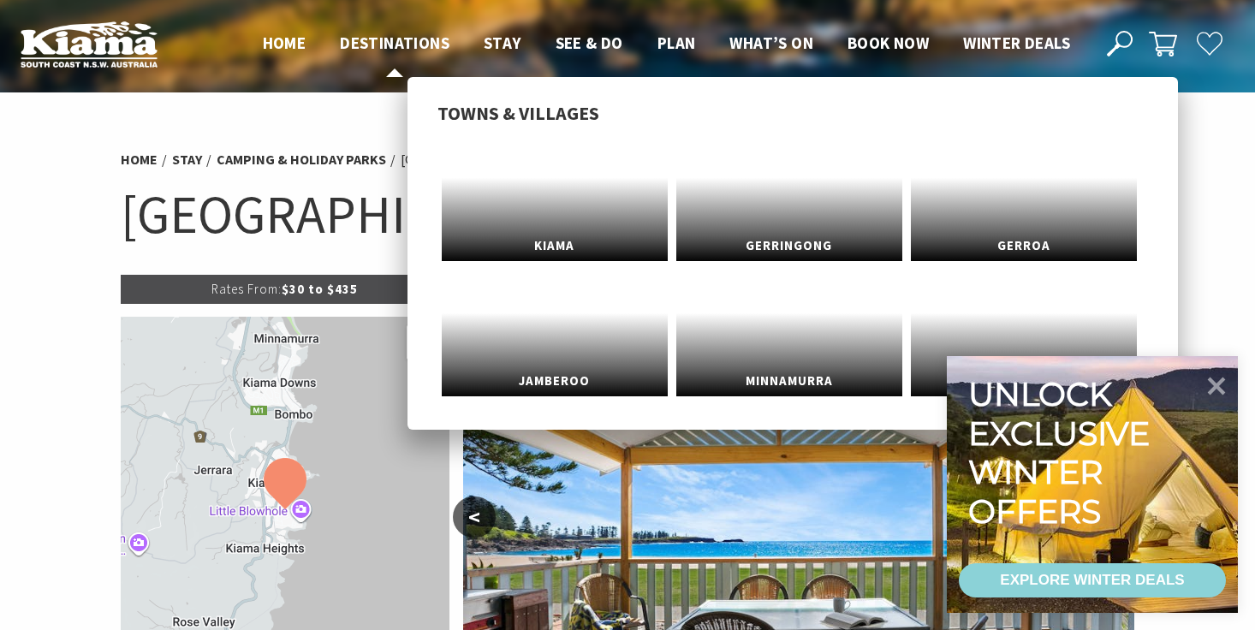
select select "3"
select select "2"
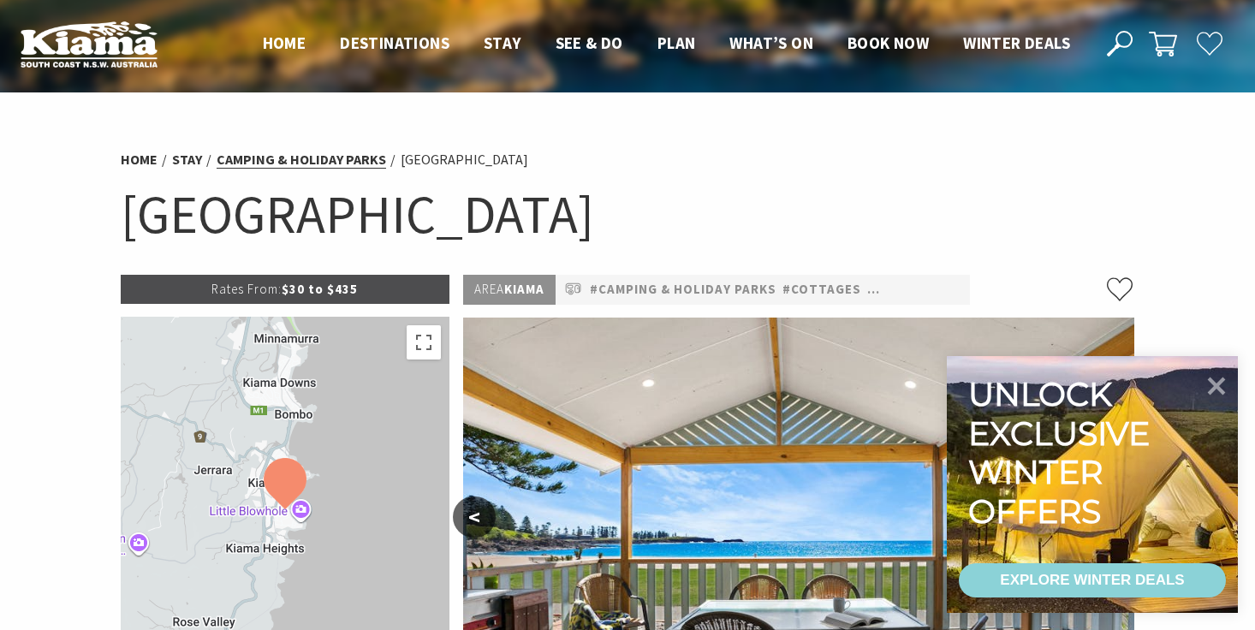
click at [348, 159] on link "Camping & Holiday Parks" at bounding box center [301, 160] width 169 height 18
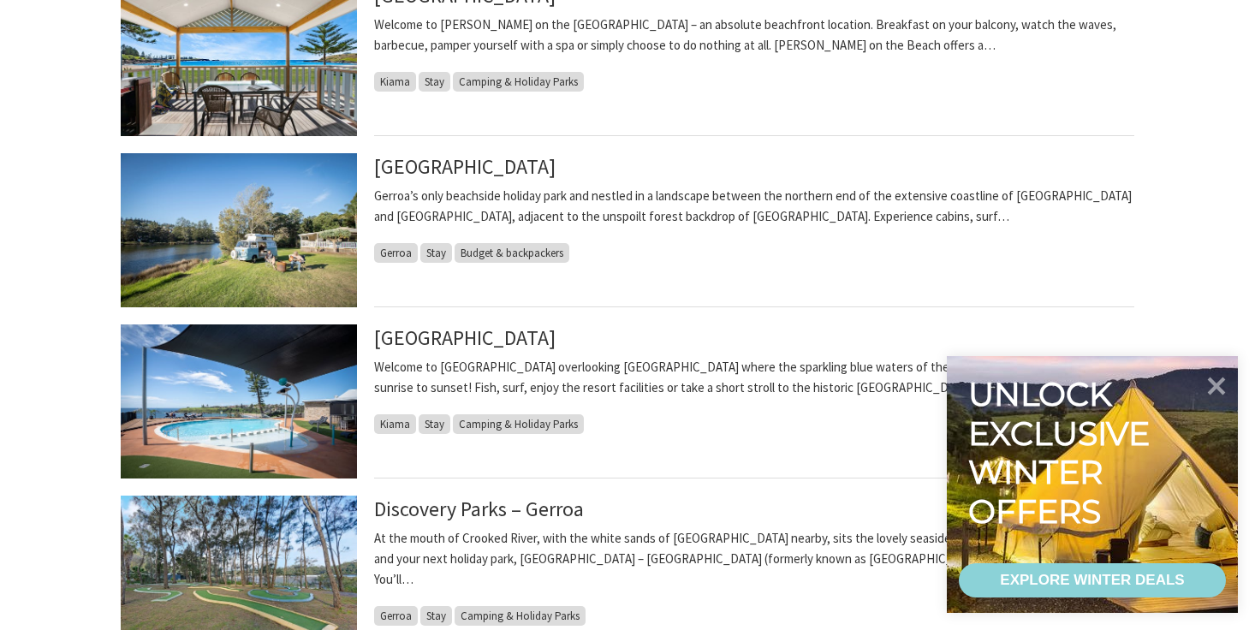
scroll to position [1067, 0]
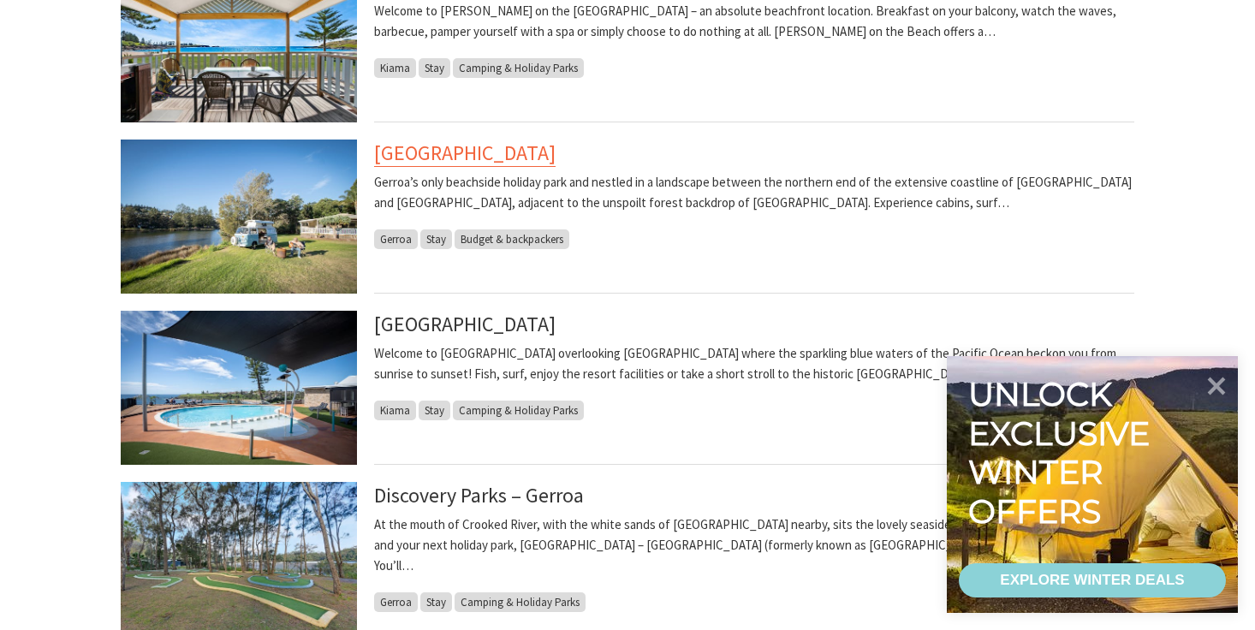
click at [468, 151] on link "Seven Mile Beach Holiday Park" at bounding box center [464, 153] width 181 height 27
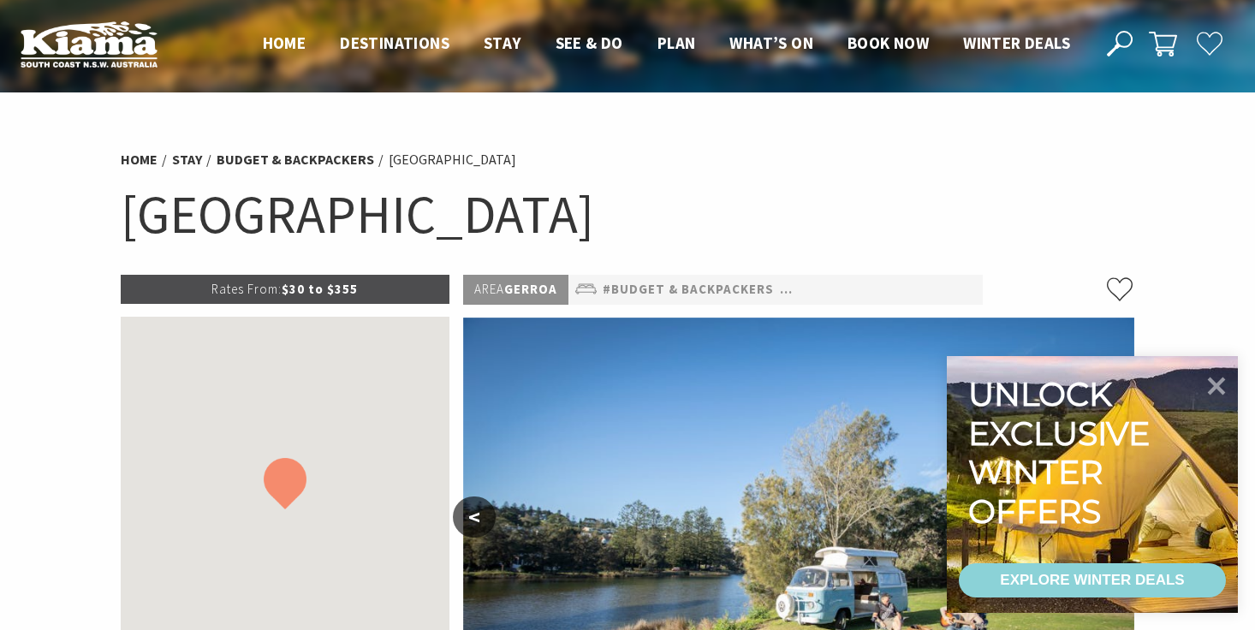
select select "3"
select select "2"
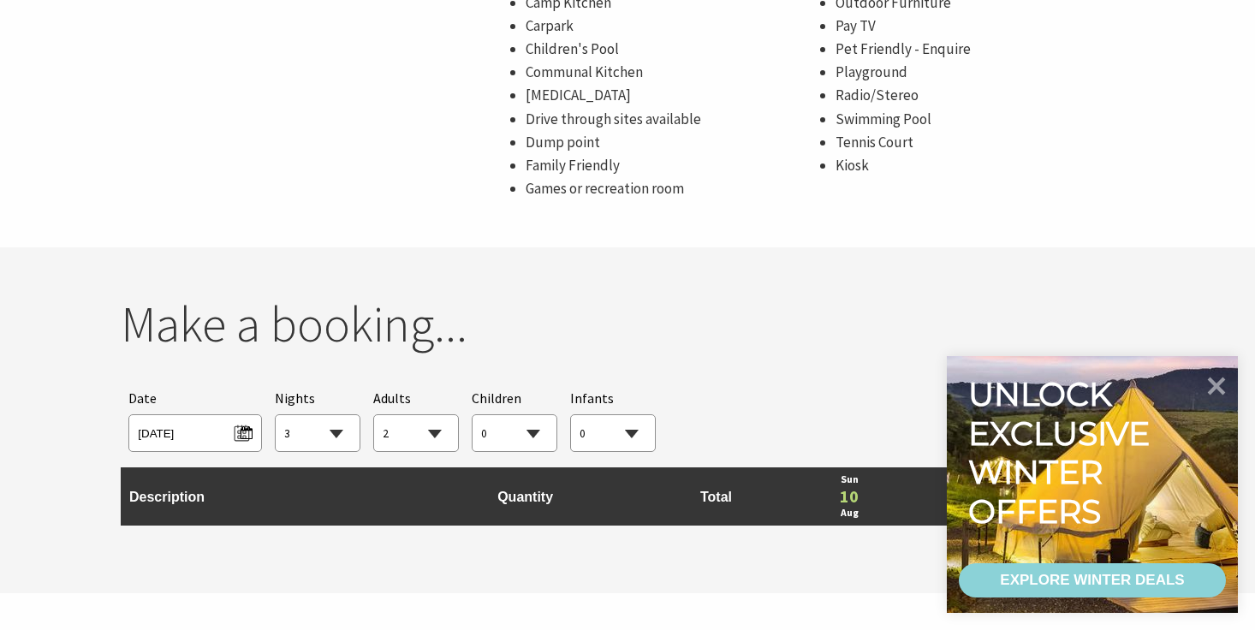
scroll to position [1357, 0]
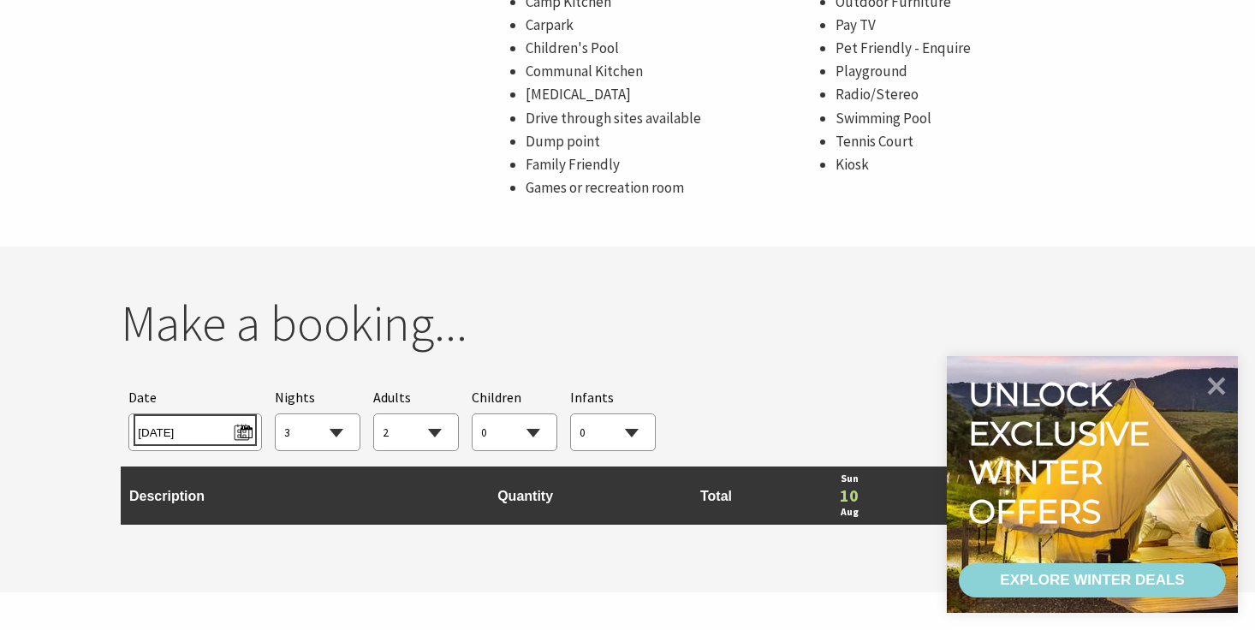
click at [245, 428] on span "Sun 10/08/2025" at bounding box center [195, 430] width 114 height 23
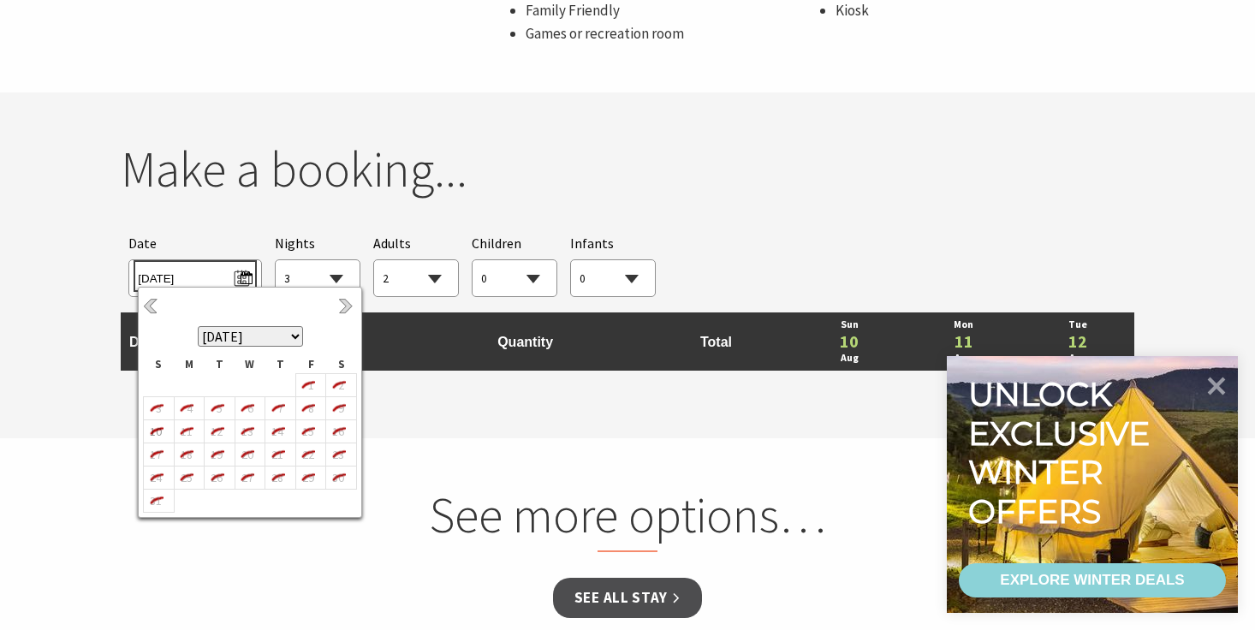
scroll to position [1513, 0]
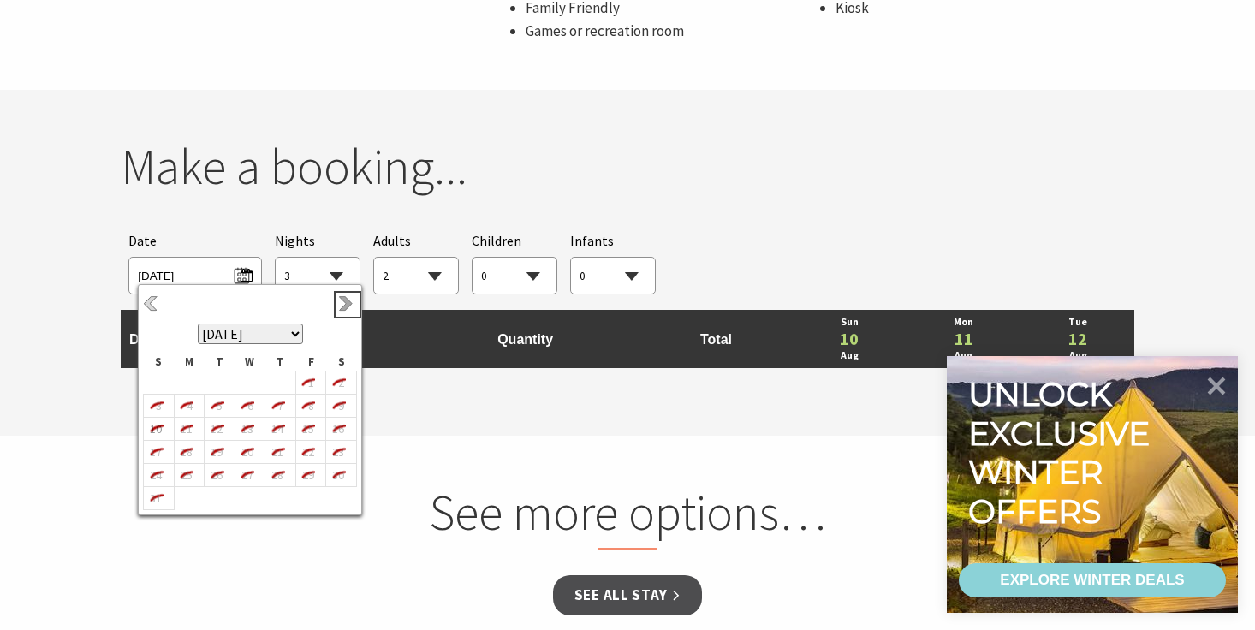
click at [348, 303] on link "Next" at bounding box center [347, 304] width 19 height 19
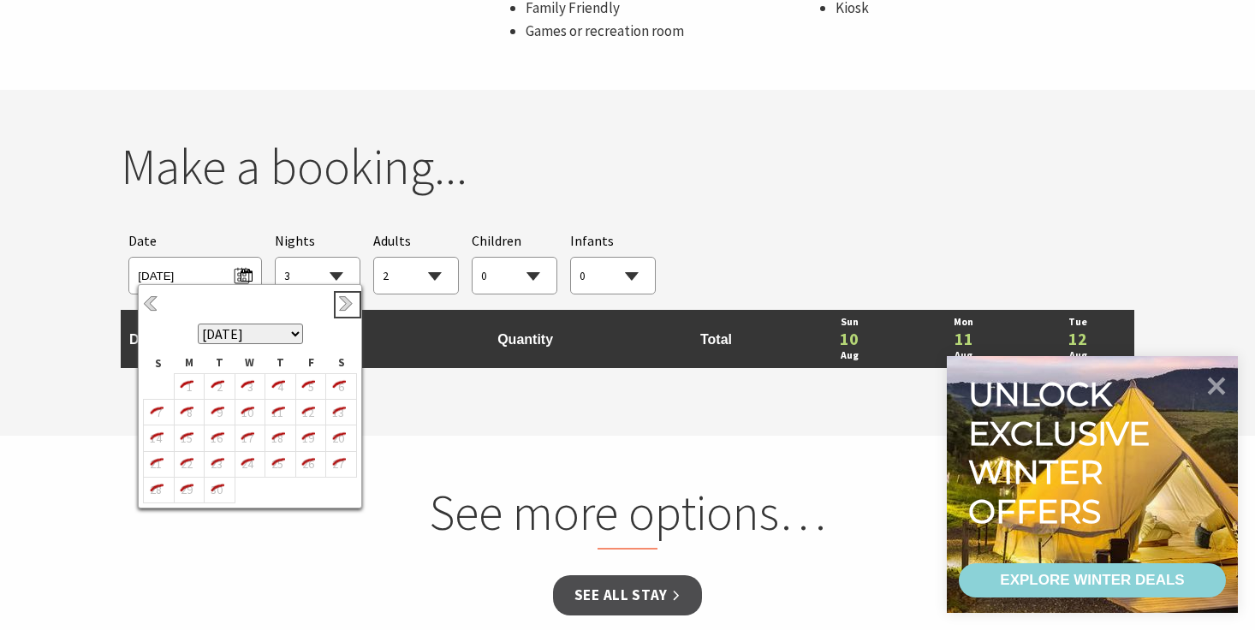
click at [348, 303] on link "Next" at bounding box center [347, 304] width 19 height 19
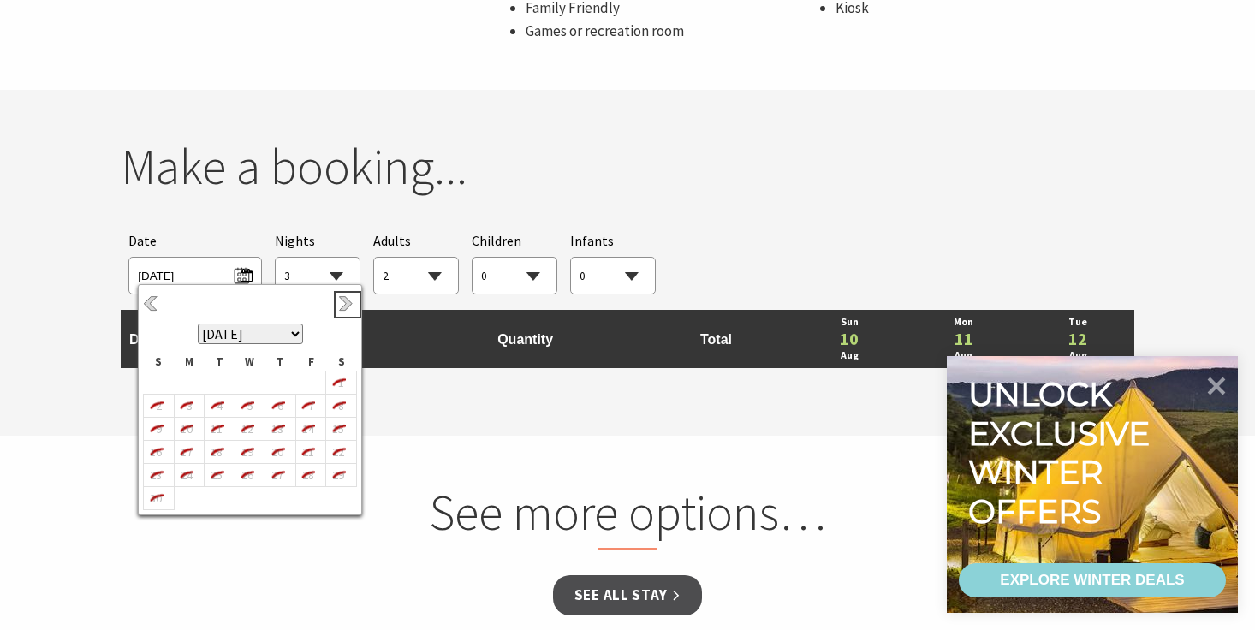
click at [348, 303] on link "Next" at bounding box center [347, 304] width 19 height 19
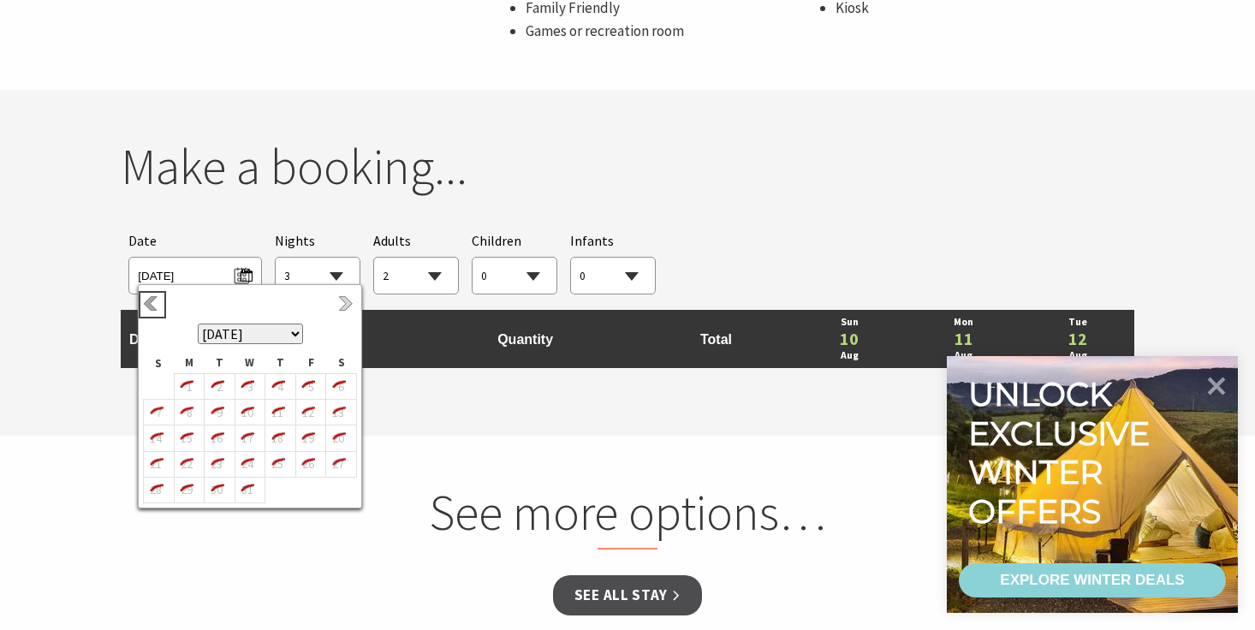
click at [158, 301] on link "Previous" at bounding box center [152, 304] width 19 height 19
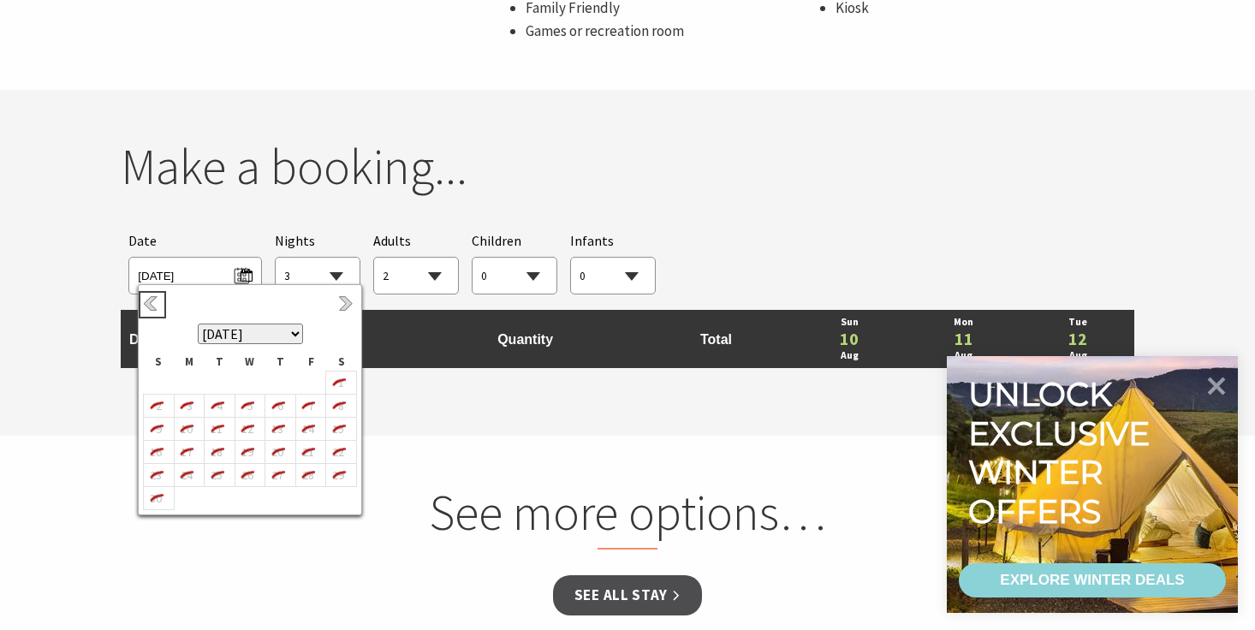
click at [158, 301] on link "Previous" at bounding box center [152, 304] width 19 height 19
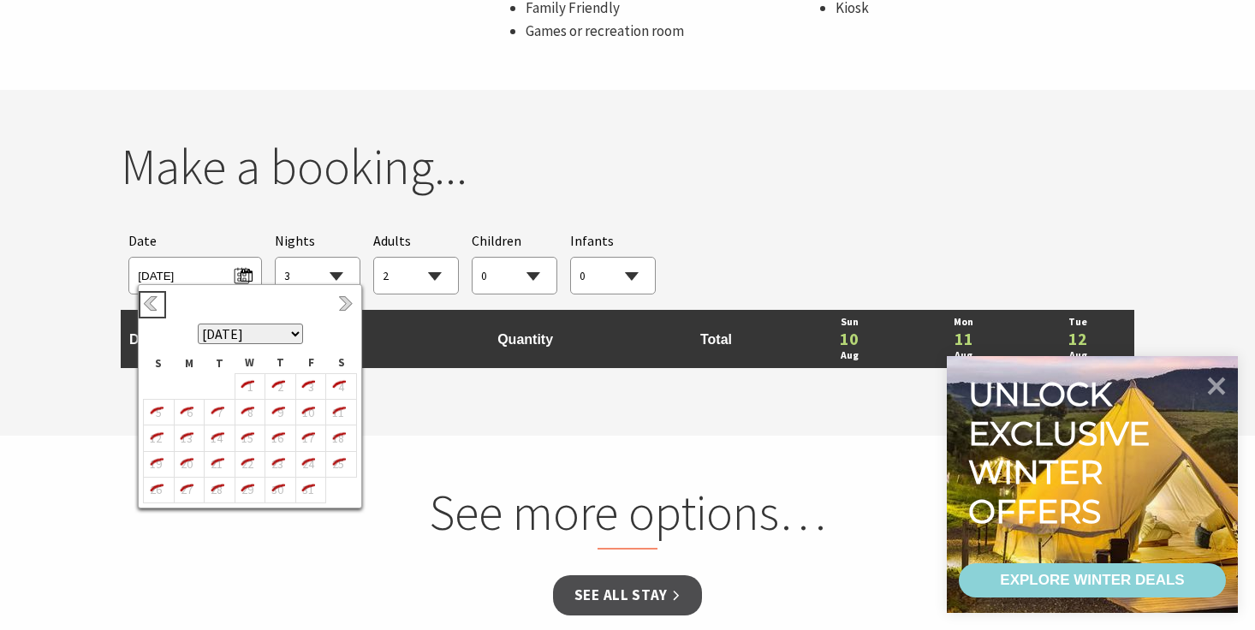
click at [158, 301] on link "Previous" at bounding box center [152, 304] width 19 height 19
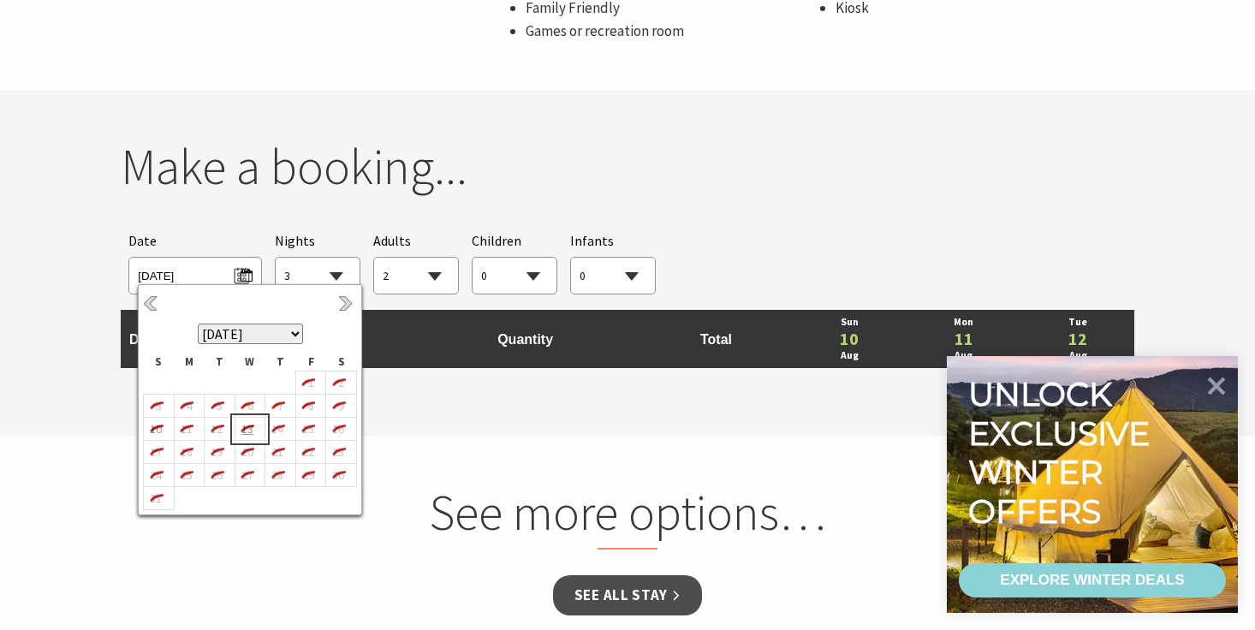
click at [247, 427] on icon "13" at bounding box center [246, 429] width 22 height 22
click at [341, 429] on icon "16" at bounding box center [337, 429] width 22 height 22
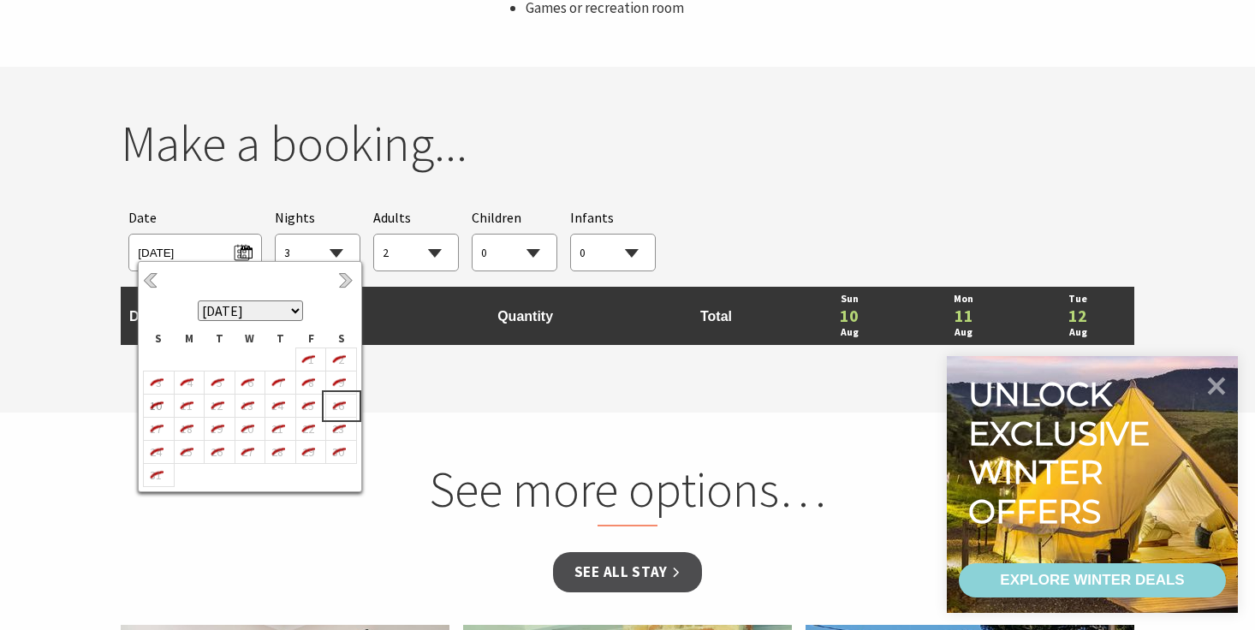
scroll to position [1560, 0]
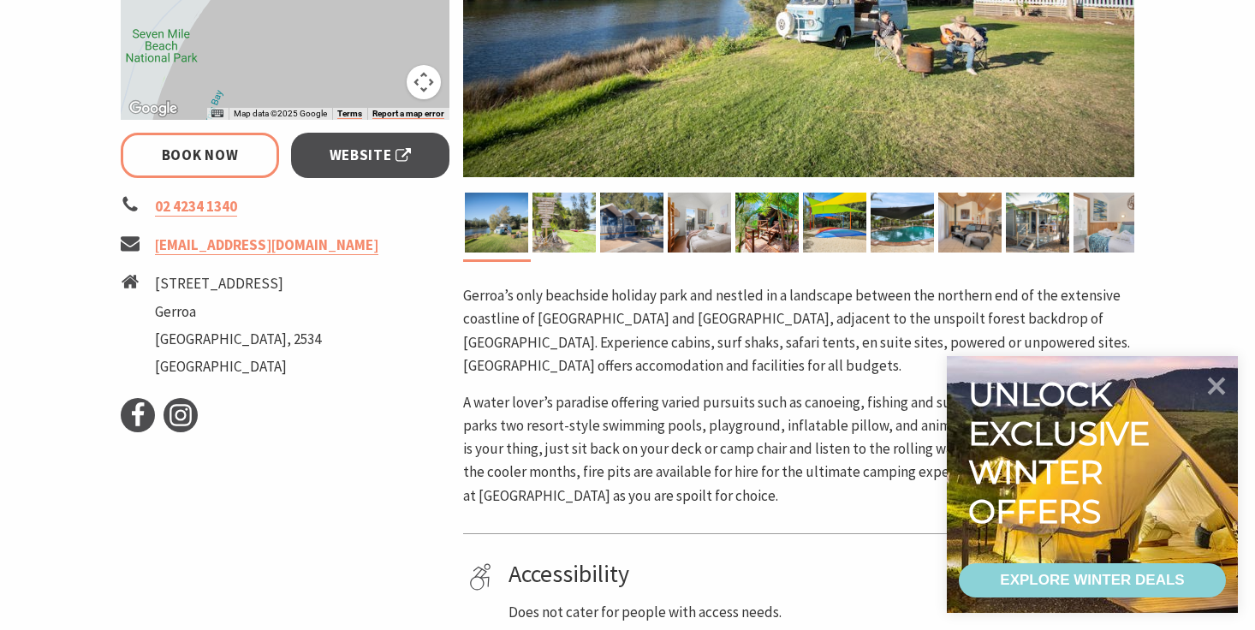
scroll to position [550, 0]
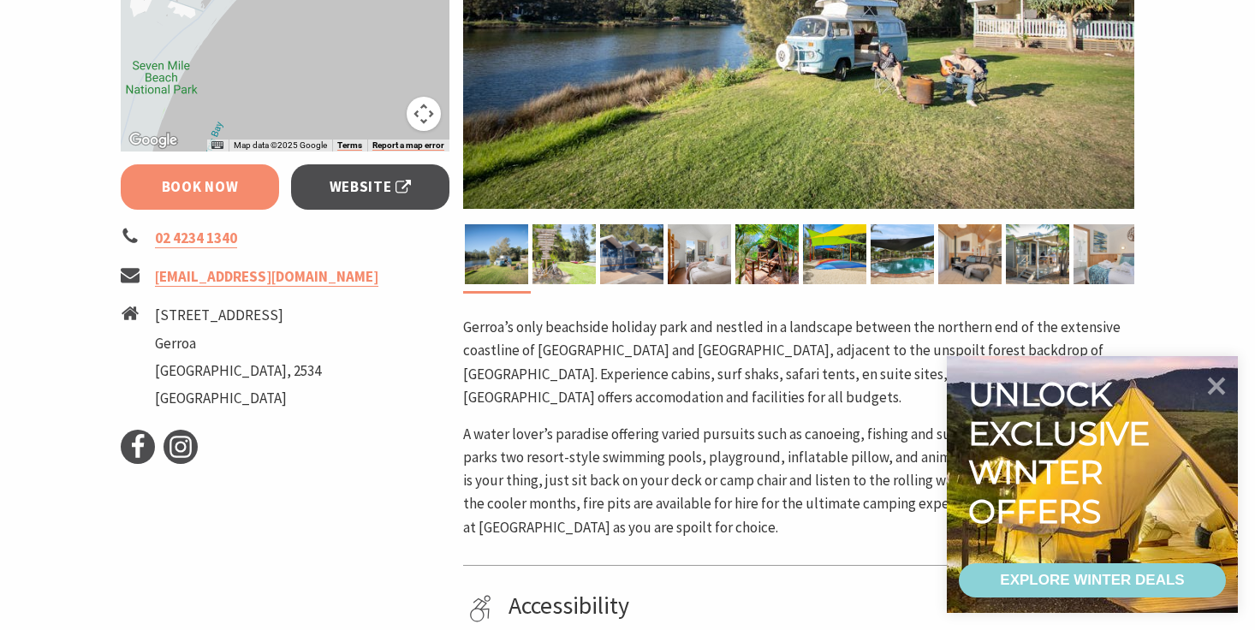
click at [223, 187] on link "Book Now" at bounding box center [200, 186] width 158 height 45
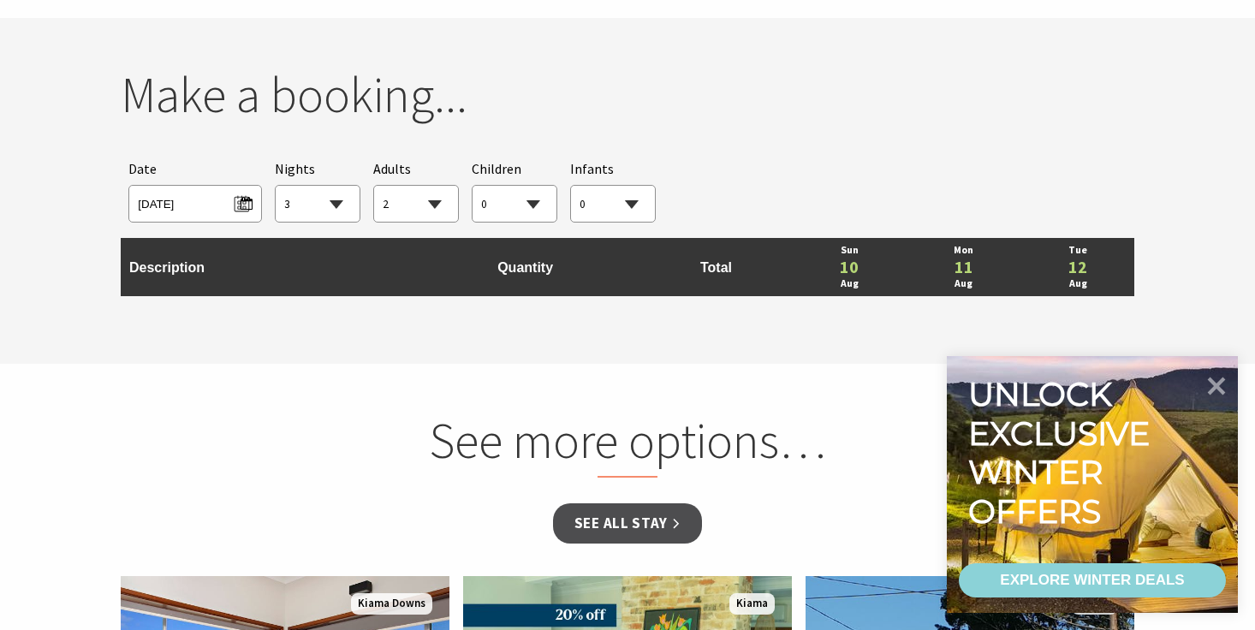
scroll to position [1602, 0]
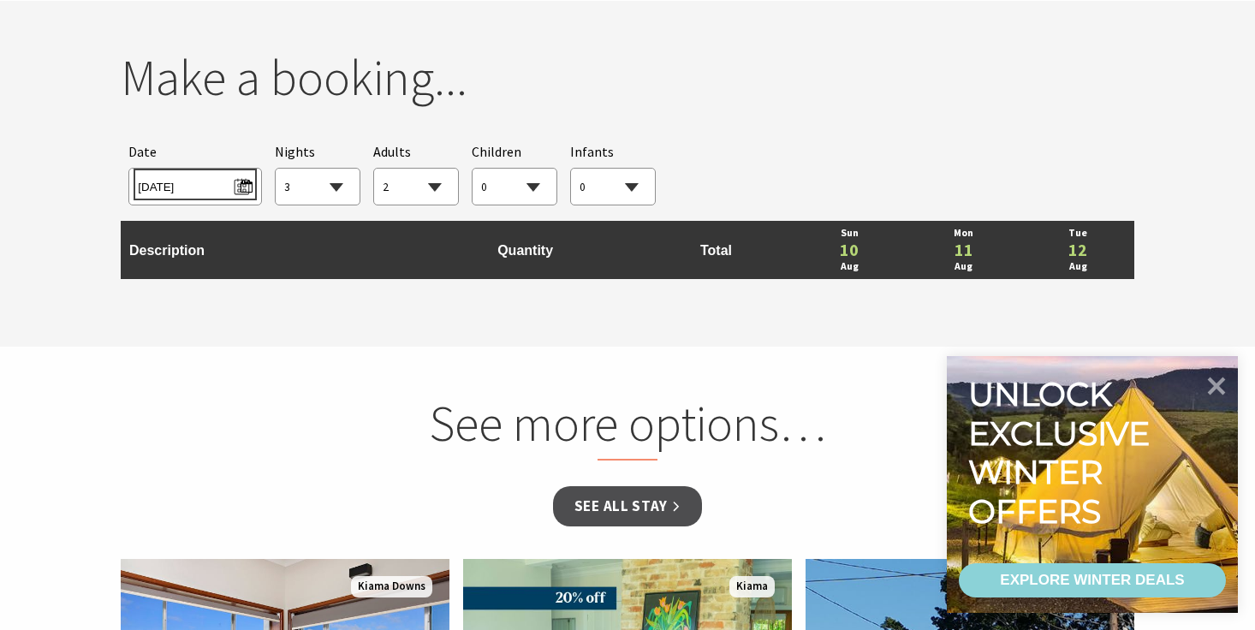
click at [244, 189] on span "[DATE]" at bounding box center [195, 184] width 114 height 23
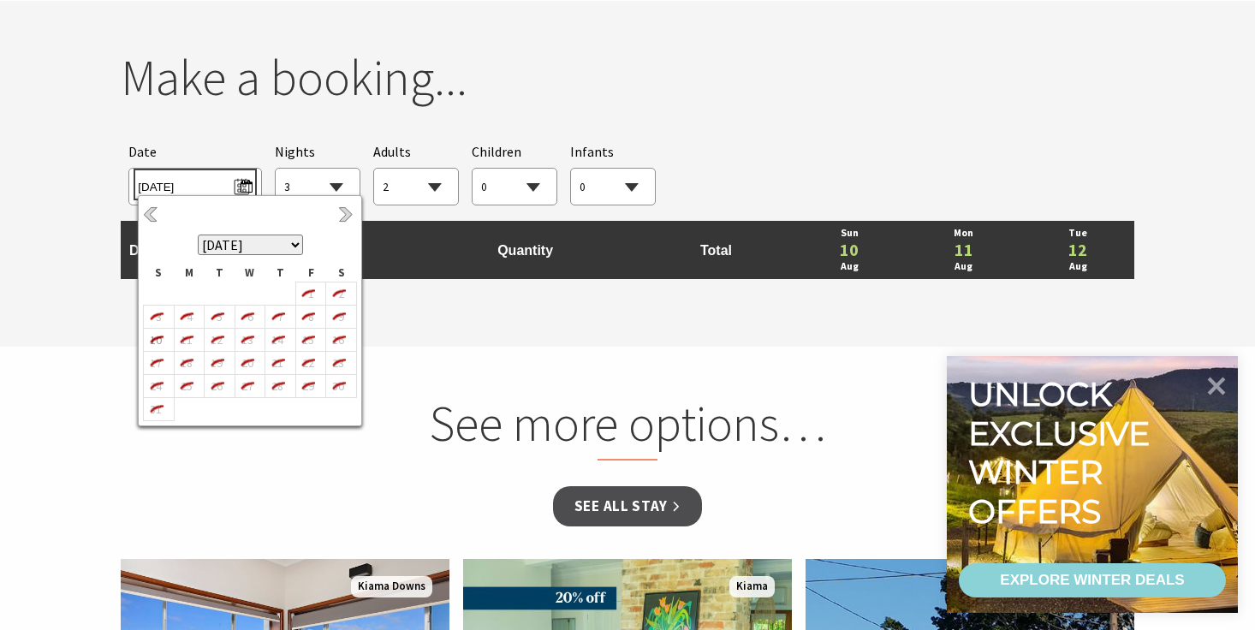
click at [244, 189] on span "[DATE]" at bounding box center [195, 184] width 114 height 23
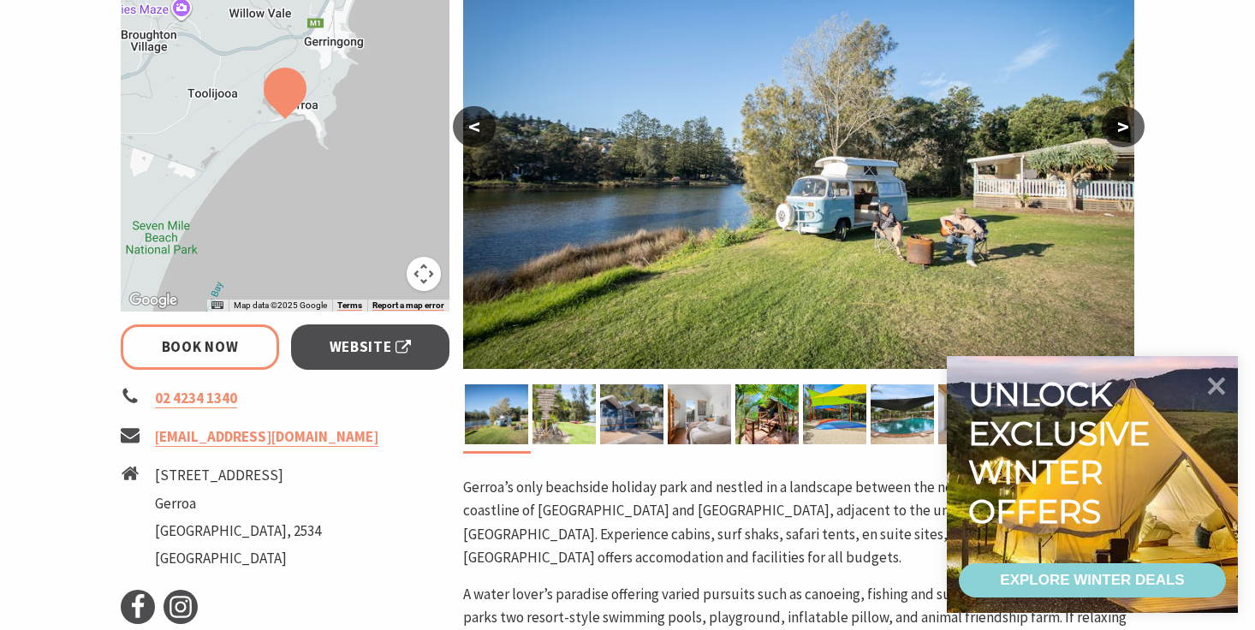
scroll to position [377, 0]
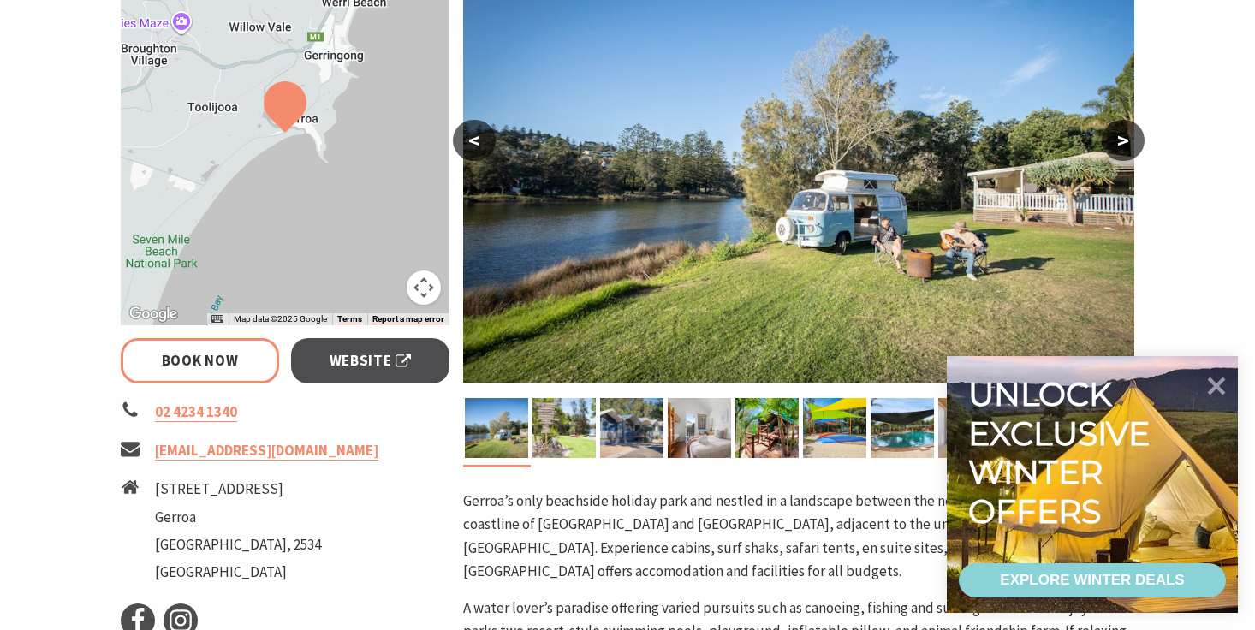
click at [460, 147] on button "<" at bounding box center [474, 140] width 43 height 41
click at [475, 137] on button "<" at bounding box center [474, 140] width 43 height 41
click at [1215, 376] on icon at bounding box center [1216, 385] width 41 height 41
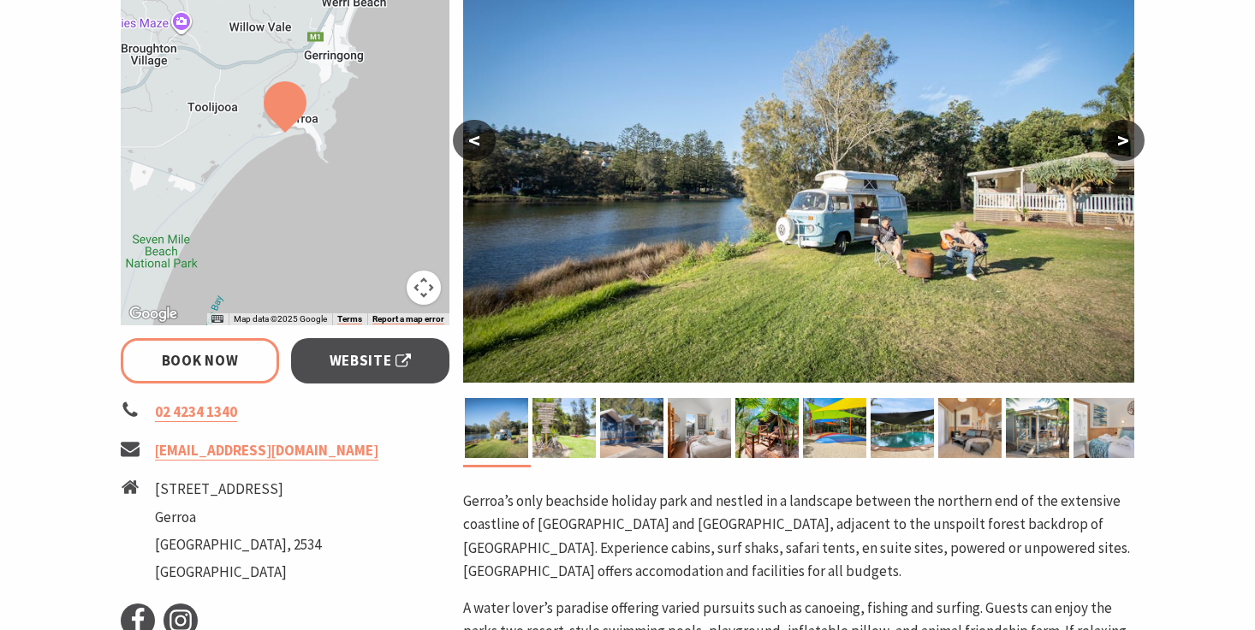
click at [1120, 142] on button ">" at bounding box center [1123, 140] width 43 height 41
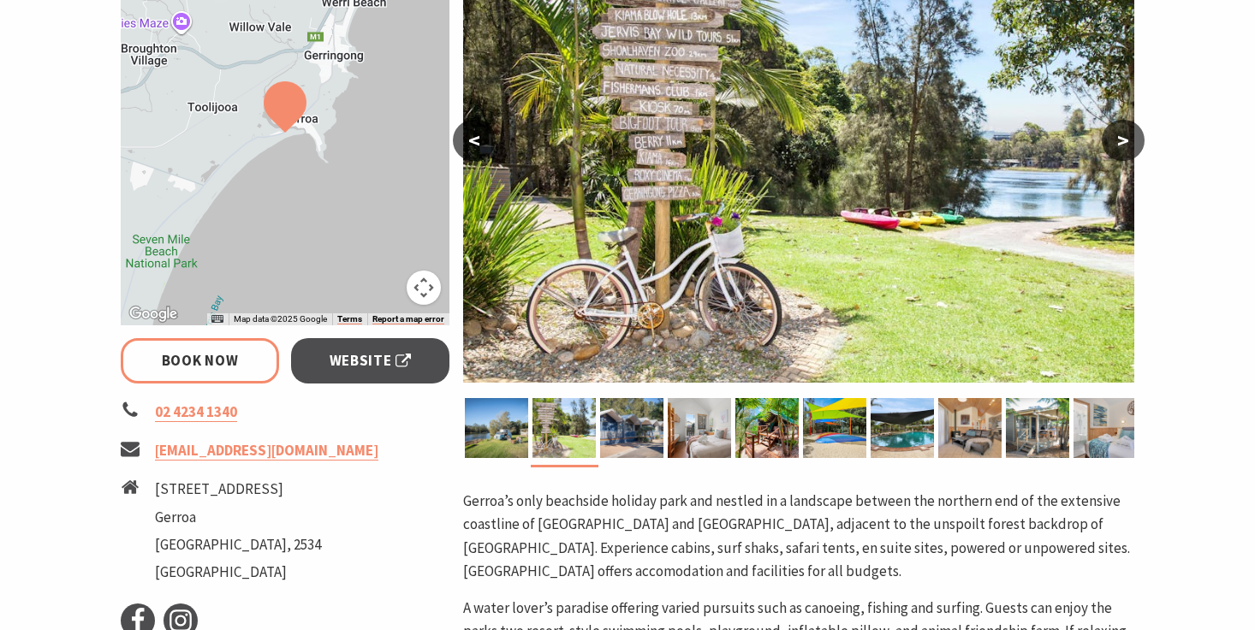
click at [1120, 142] on button ">" at bounding box center [1123, 140] width 43 height 41
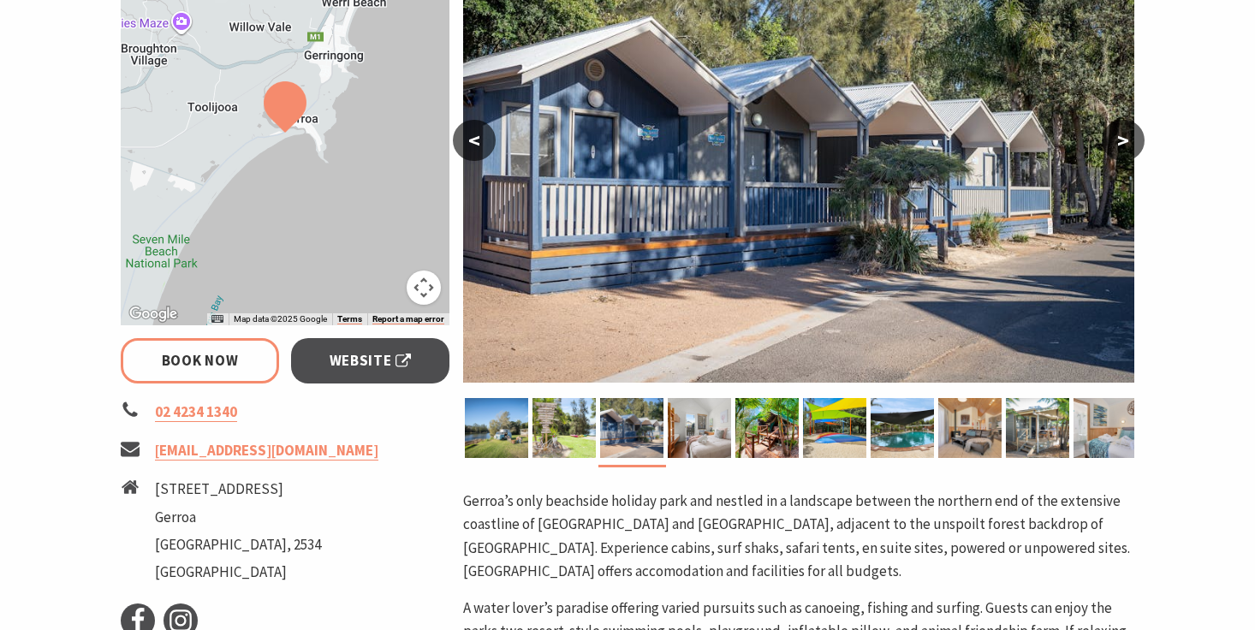
click at [1120, 142] on button ">" at bounding box center [1123, 140] width 43 height 41
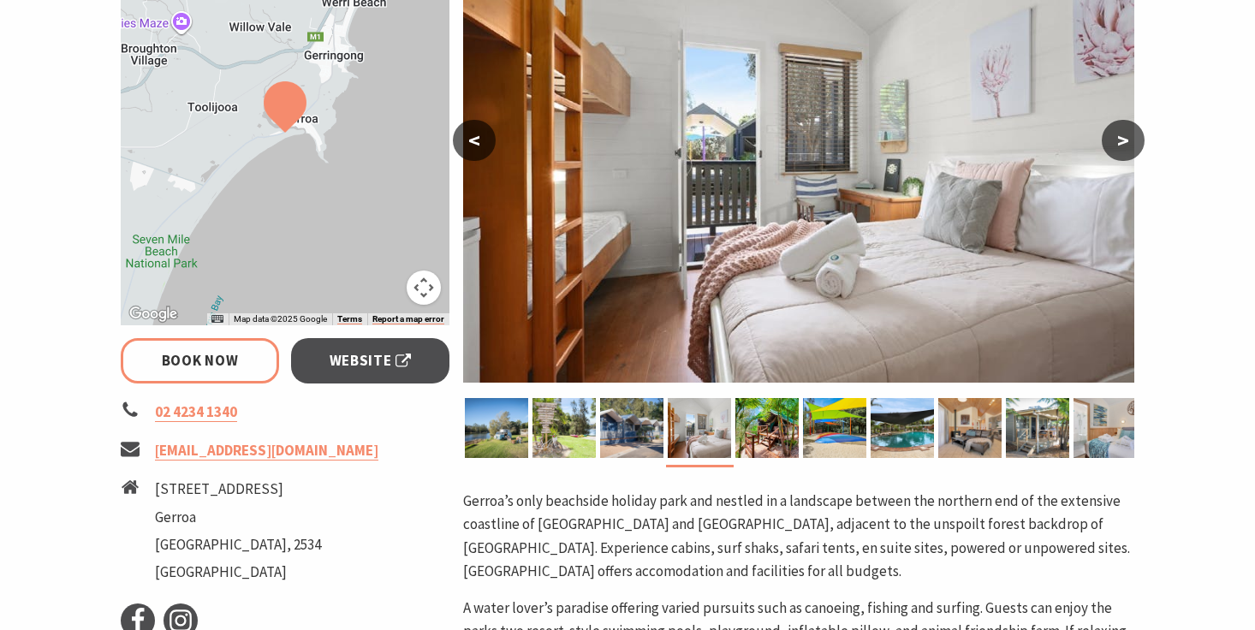
click at [1120, 142] on button ">" at bounding box center [1123, 140] width 43 height 41
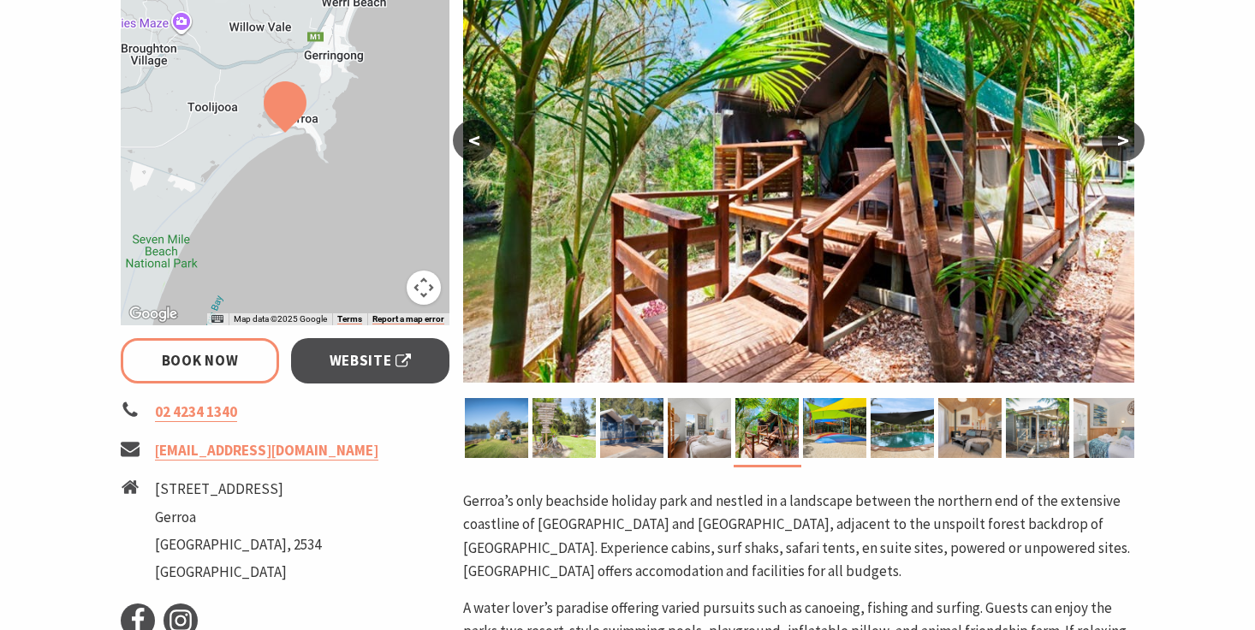
click at [1120, 142] on button ">" at bounding box center [1123, 140] width 43 height 41
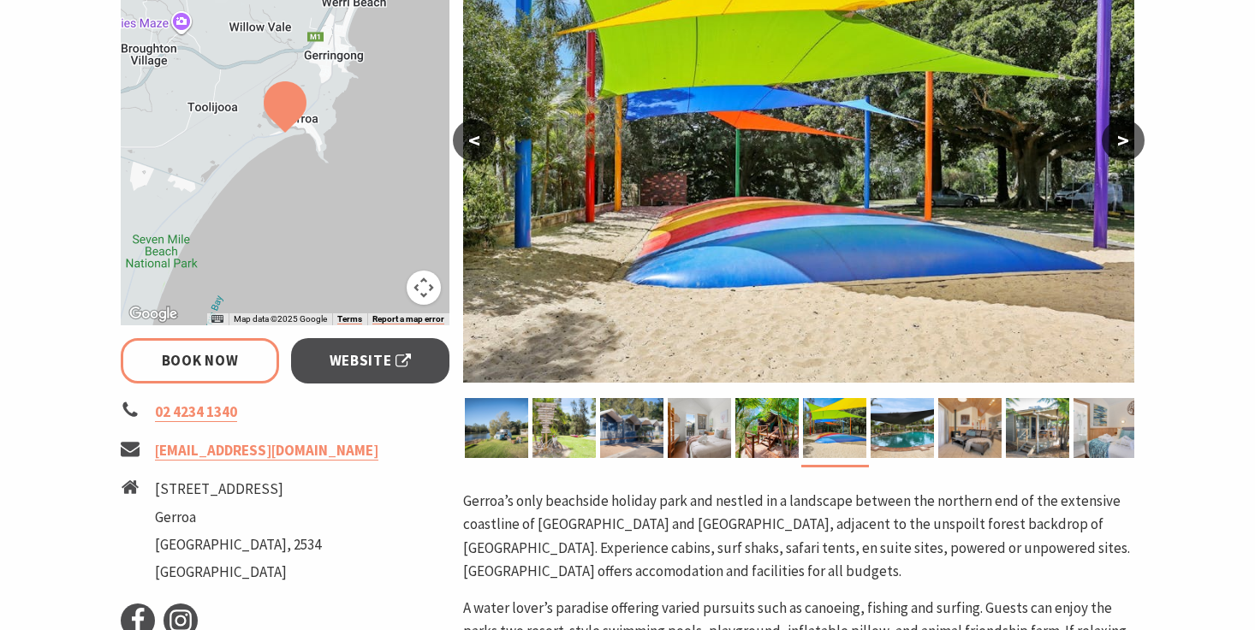
click at [1120, 142] on button ">" at bounding box center [1123, 140] width 43 height 41
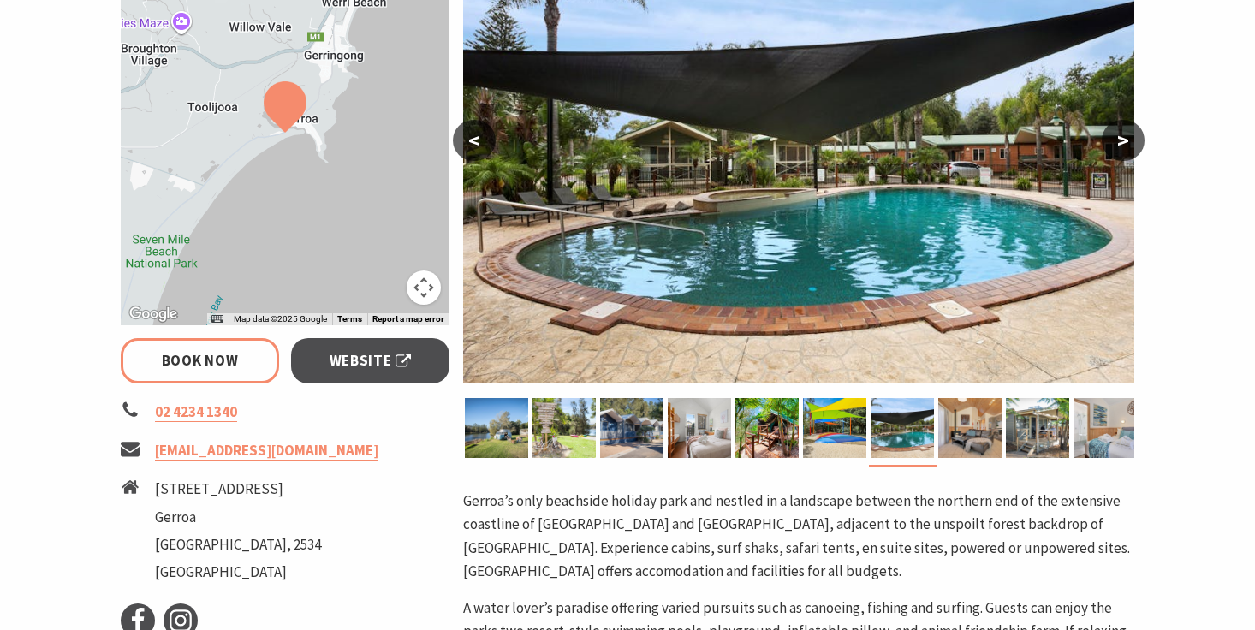
click at [1120, 142] on button ">" at bounding box center [1123, 140] width 43 height 41
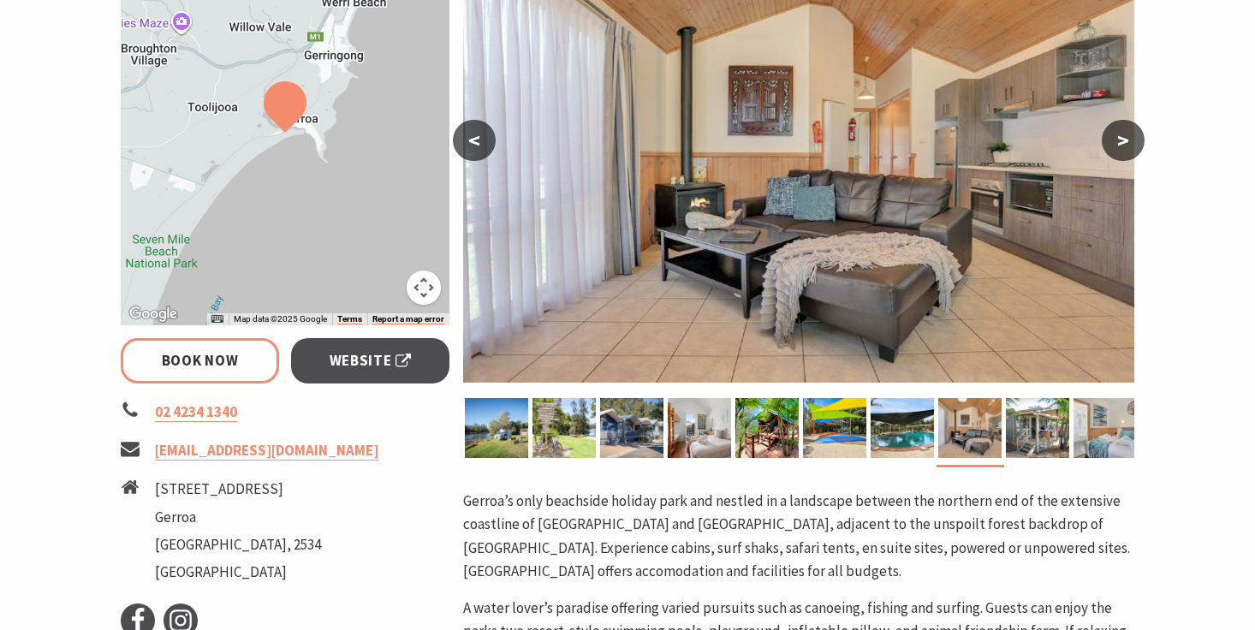
click at [1120, 142] on button ">" at bounding box center [1123, 140] width 43 height 41
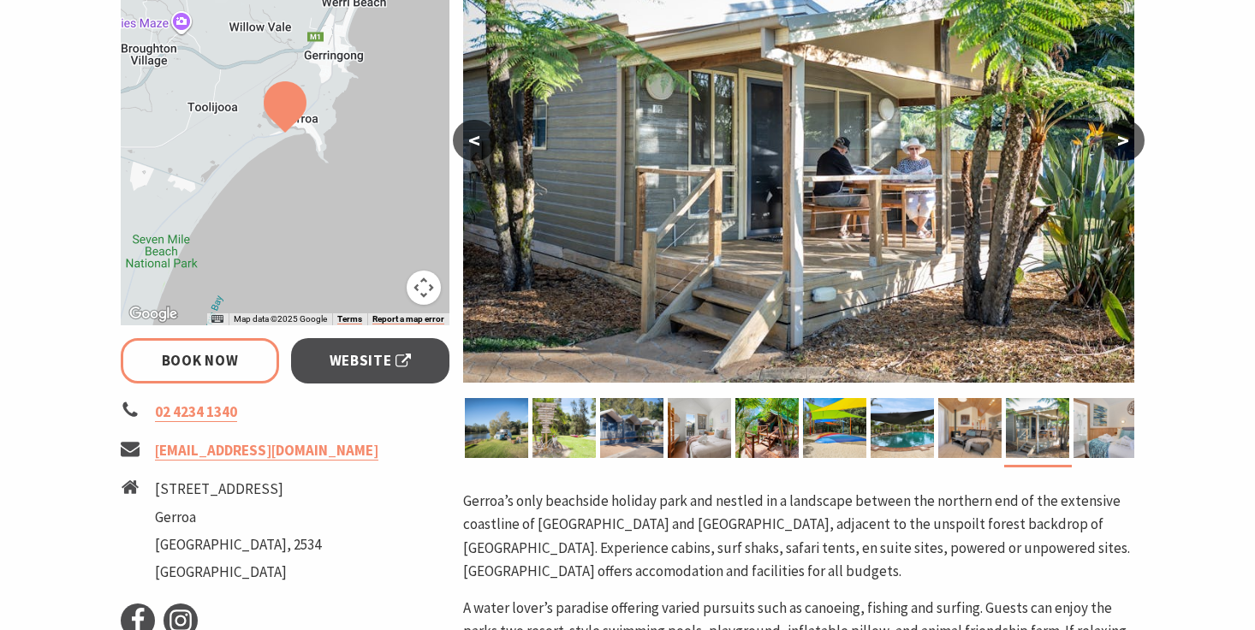
click at [1120, 142] on button ">" at bounding box center [1123, 140] width 43 height 41
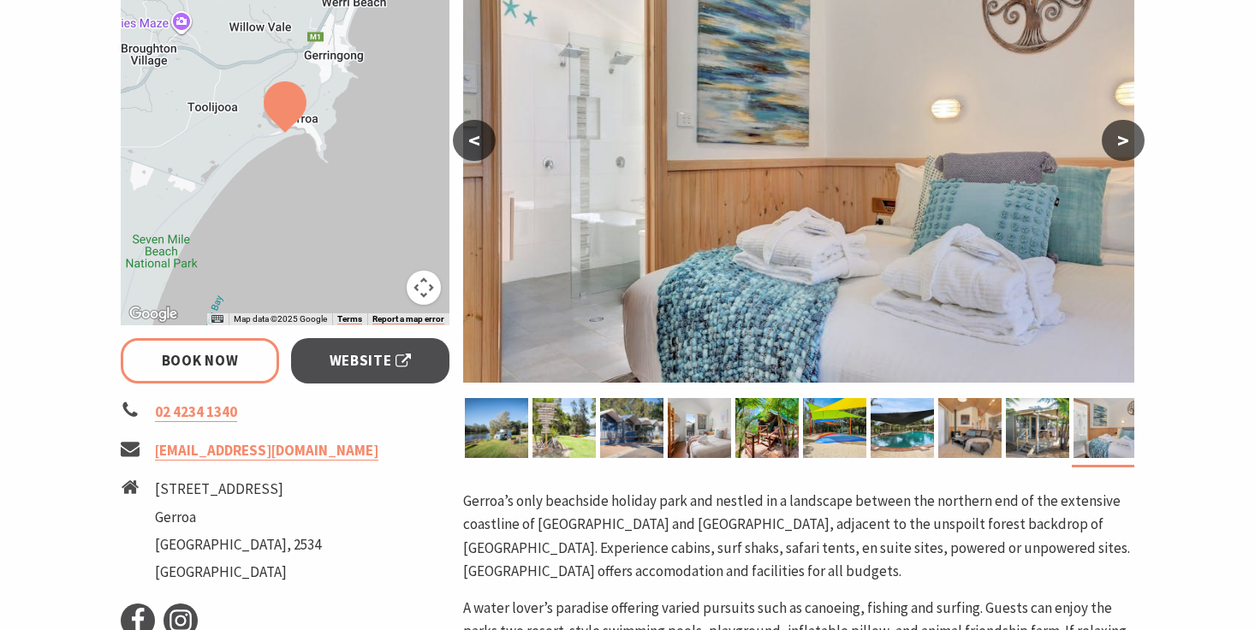
click at [1120, 142] on button ">" at bounding box center [1123, 140] width 43 height 41
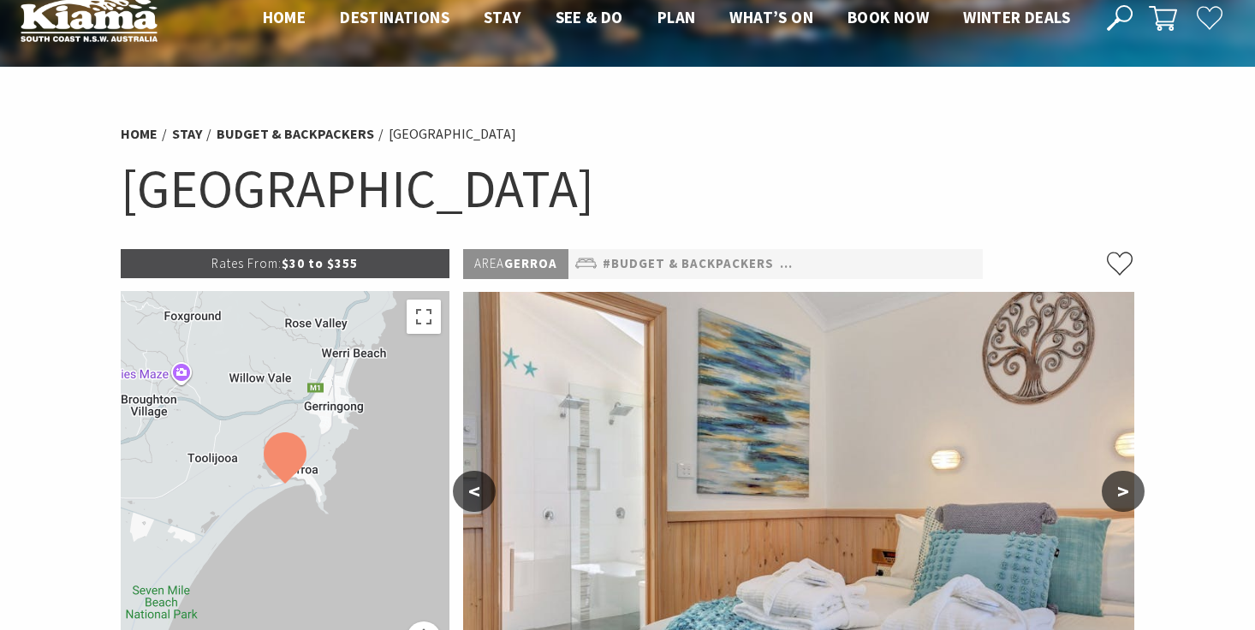
scroll to position [0, 0]
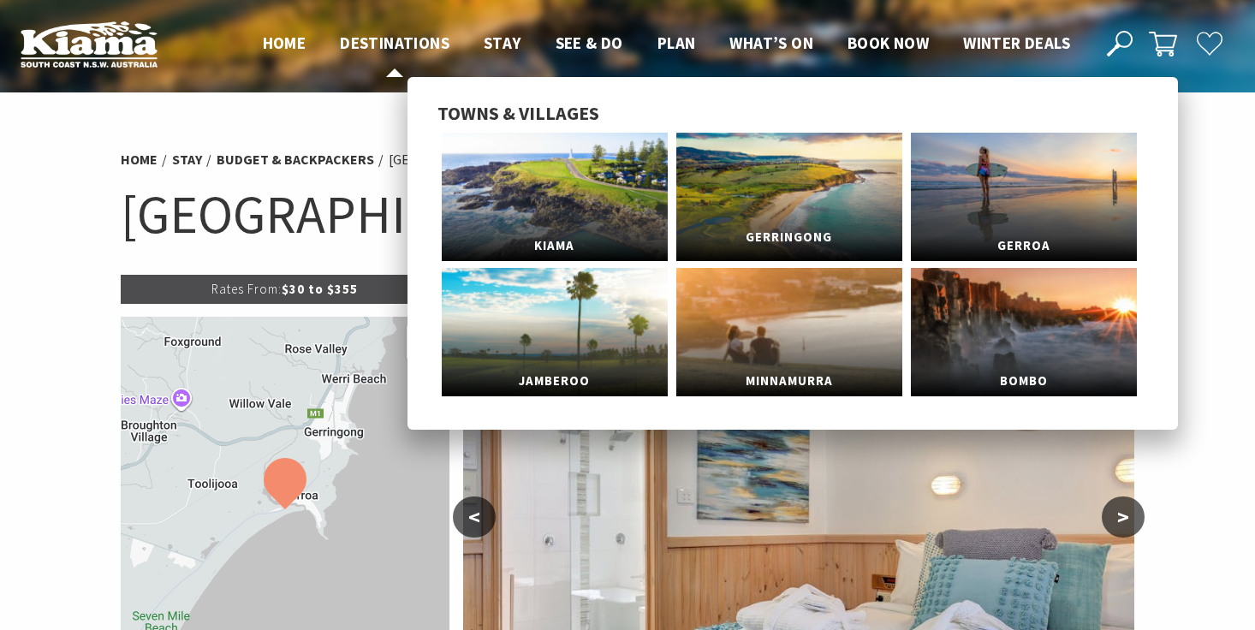
click at [756, 206] on link "Gerringong" at bounding box center [789, 197] width 226 height 128
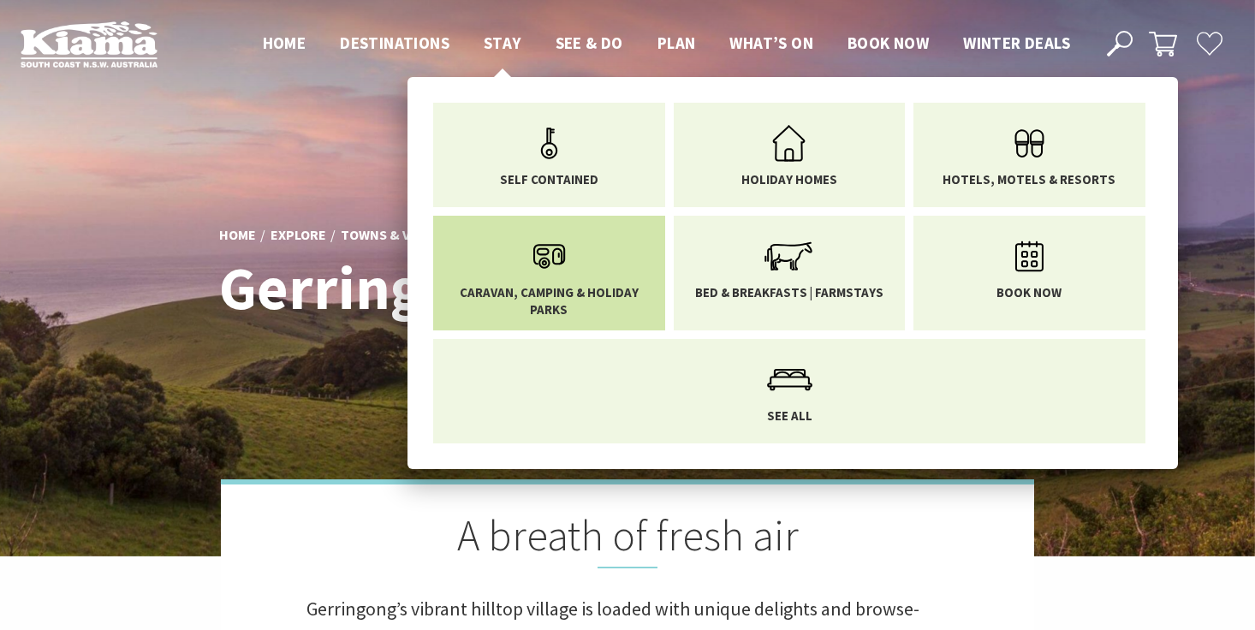
click at [523, 258] on icon "Main Menu" at bounding box center [549, 257] width 56 height 56
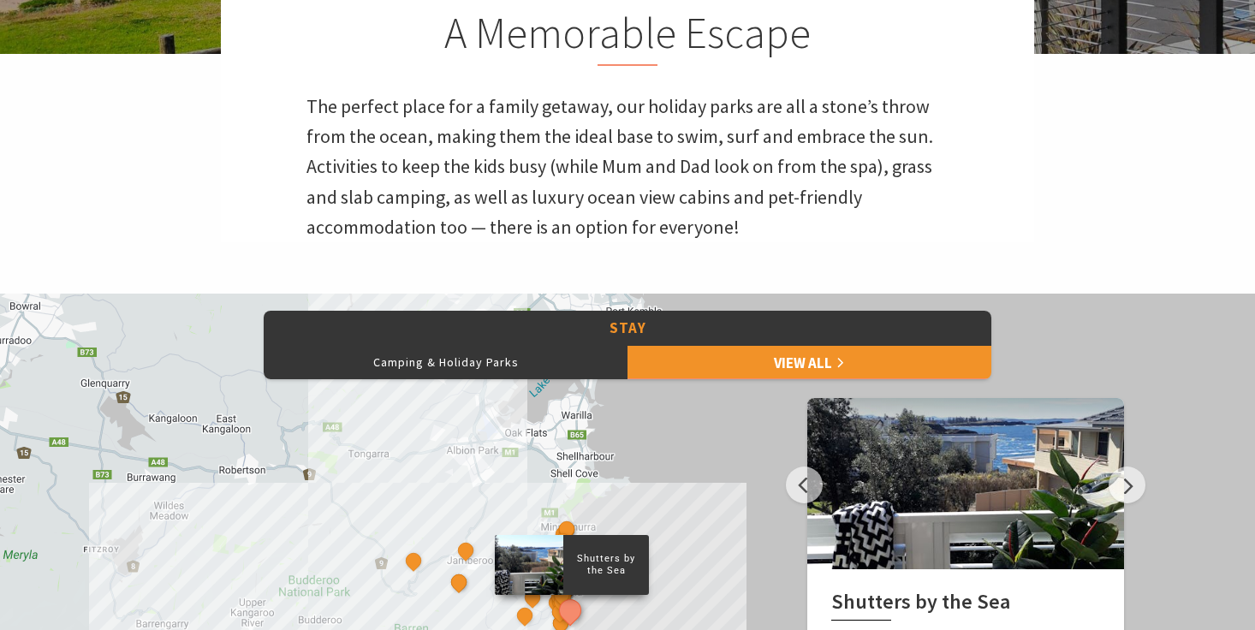
scroll to position [504, 0]
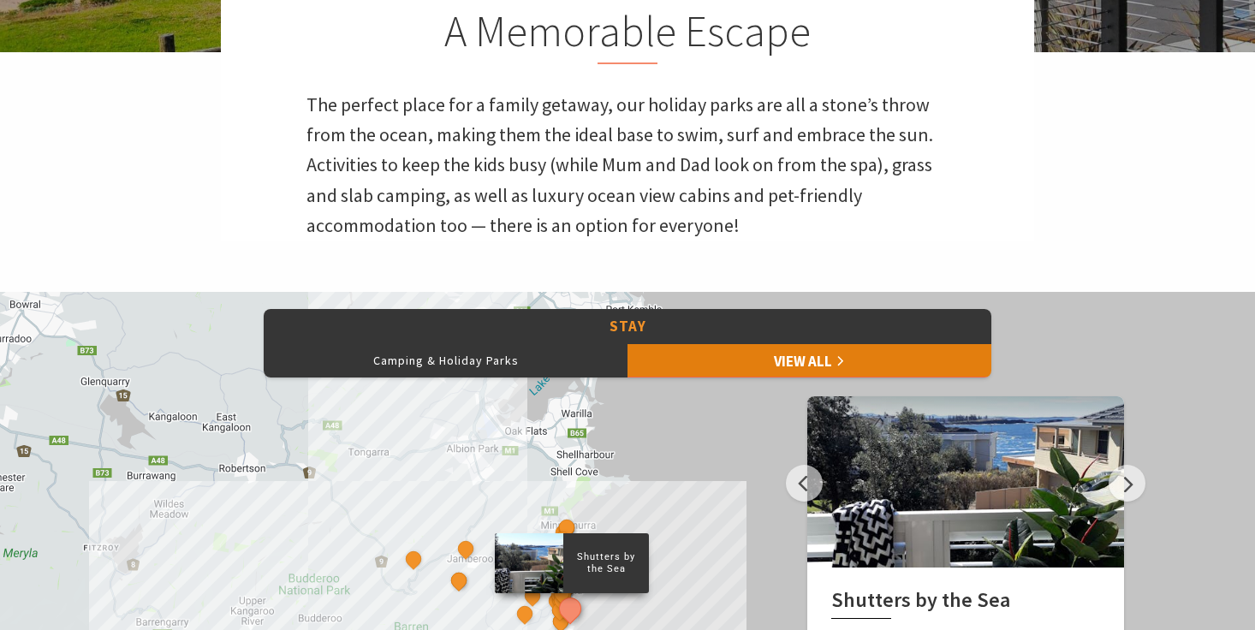
click at [675, 362] on link "View All" at bounding box center [809, 360] width 364 height 34
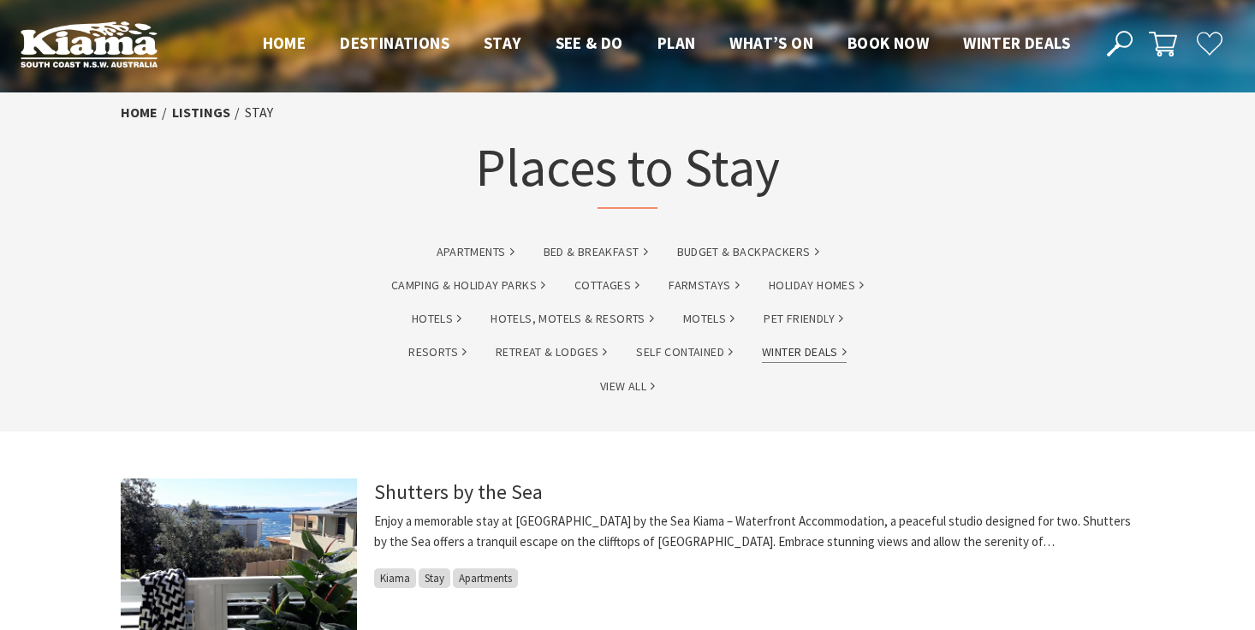
click at [799, 350] on link "Winter Deals" at bounding box center [804, 352] width 85 height 20
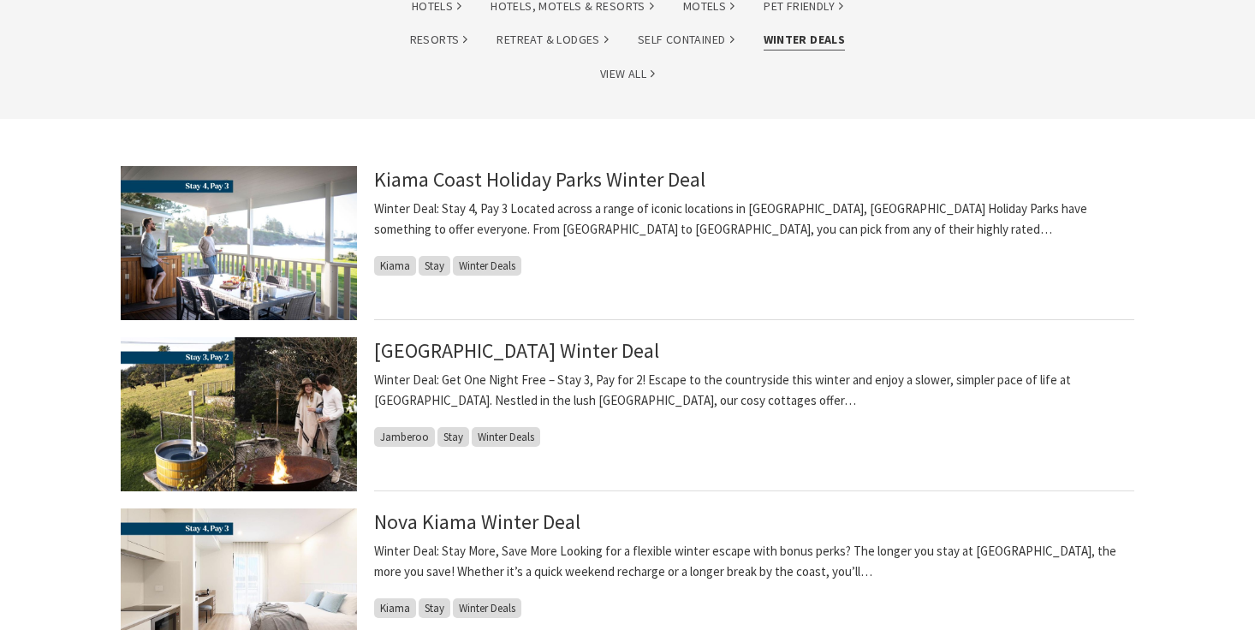
scroll to position [356, 0]
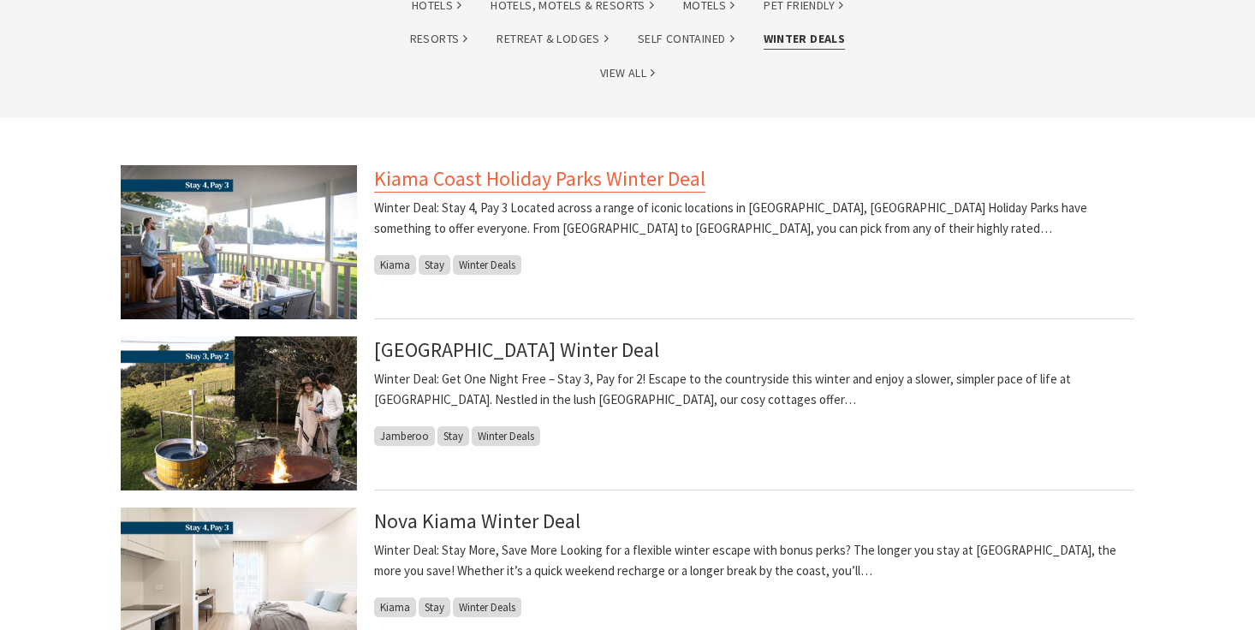
click at [469, 183] on link "Kiama Coast Holiday Parks Winter Deal" at bounding box center [539, 178] width 331 height 27
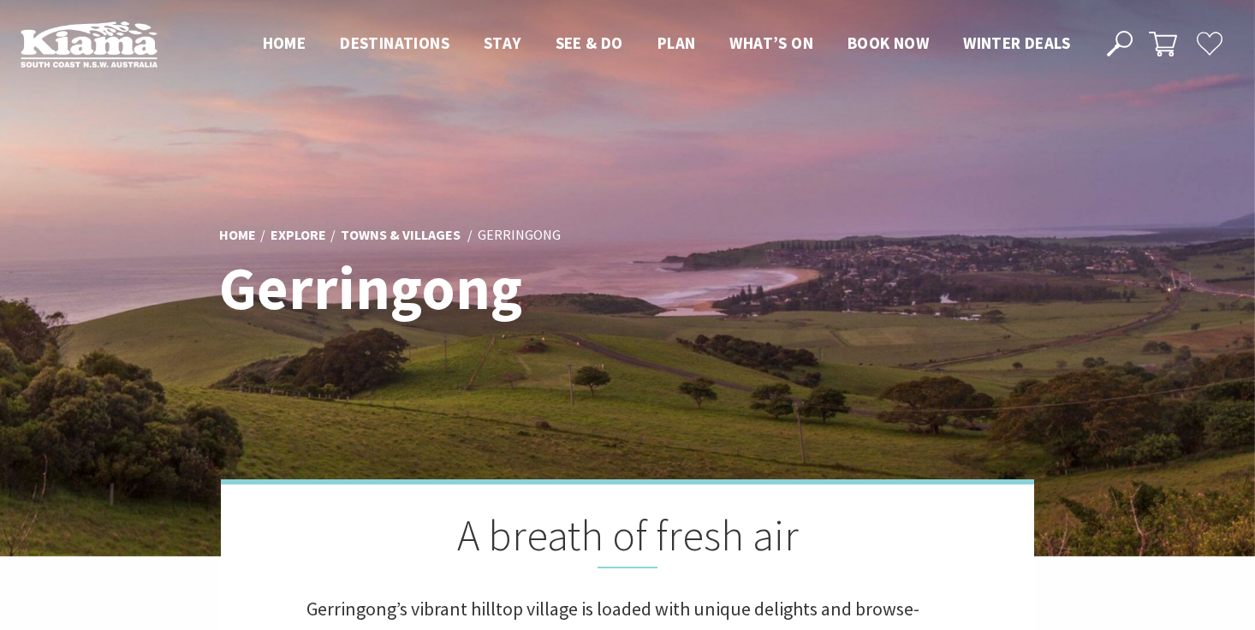
scroll to position [9, 1251]
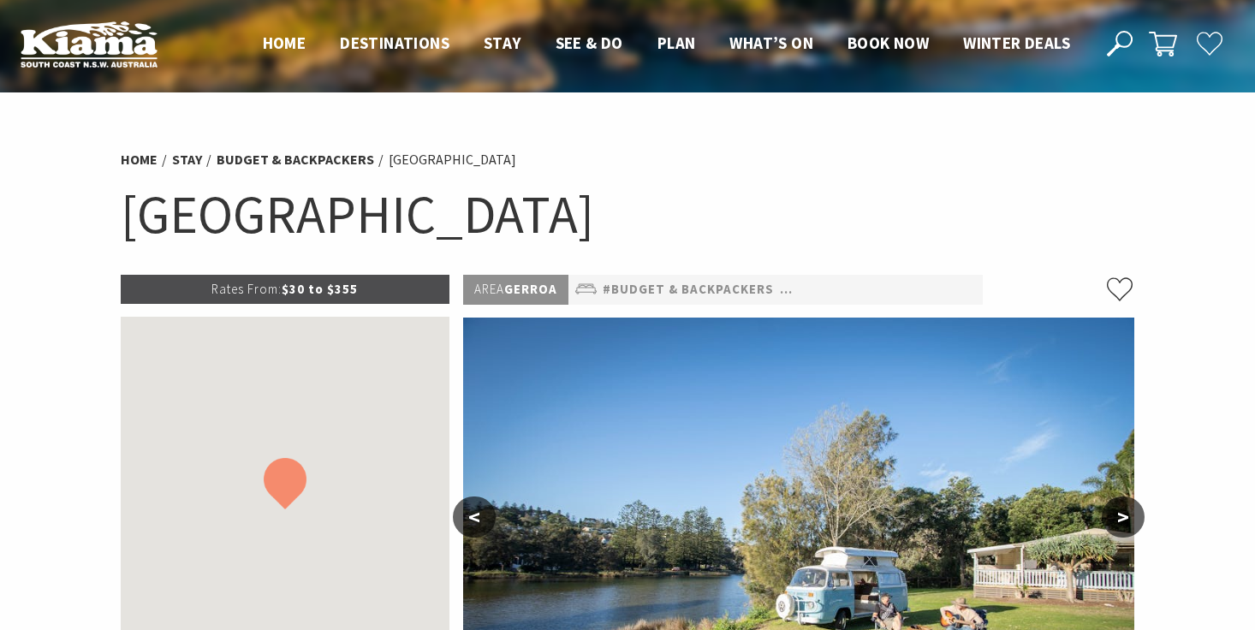
select select "3"
select select "2"
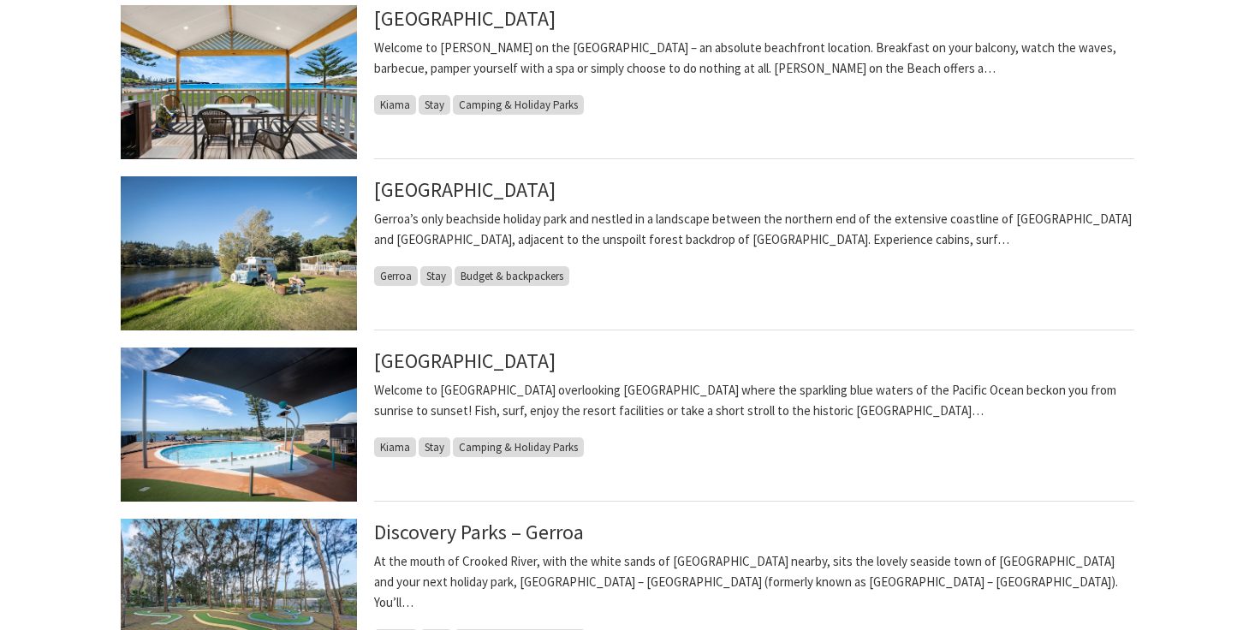
scroll to position [1024, 0]
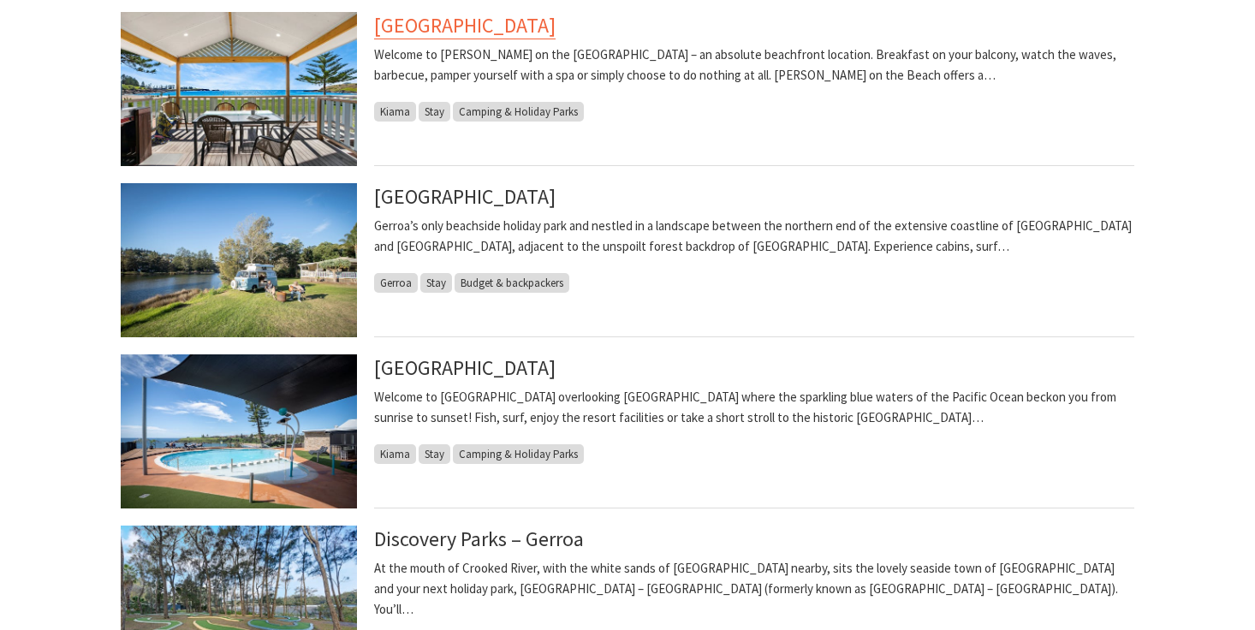
click at [478, 21] on link "[GEOGRAPHIC_DATA]" at bounding box center [464, 25] width 181 height 27
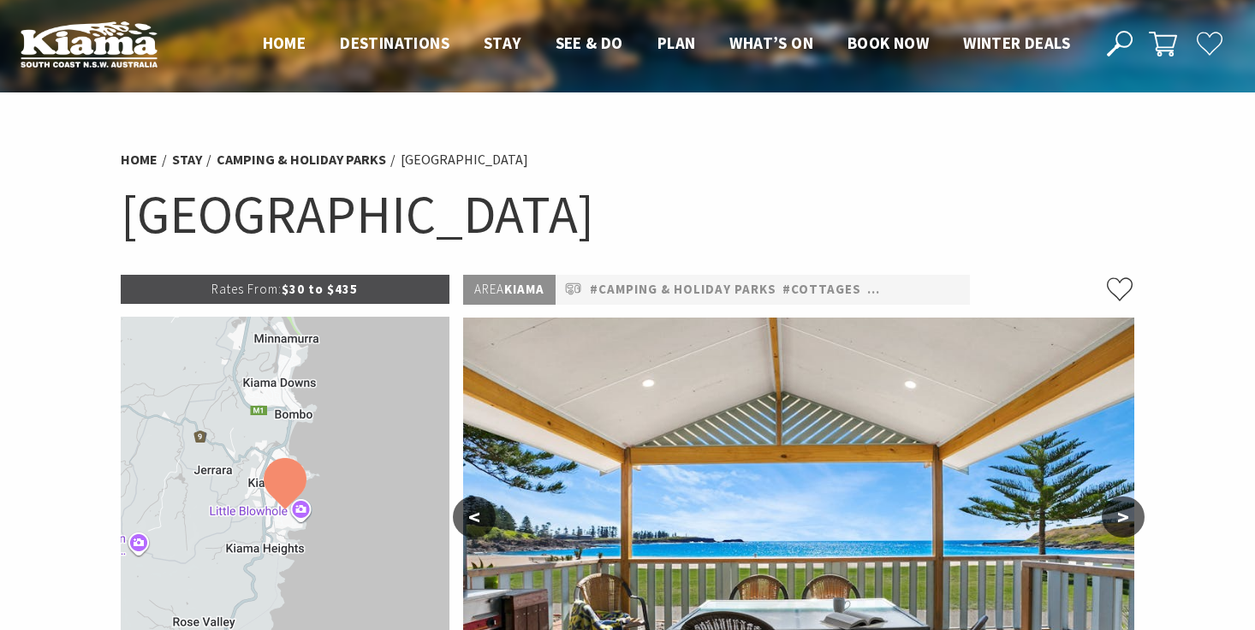
select select "3"
select select "2"
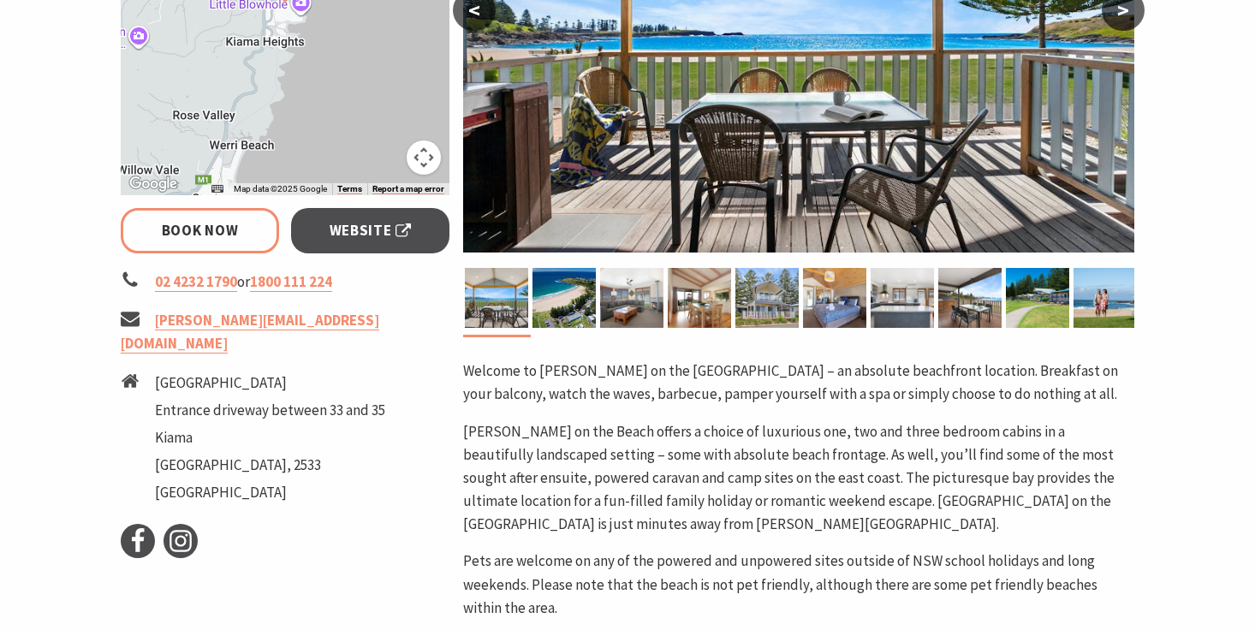
scroll to position [504, 0]
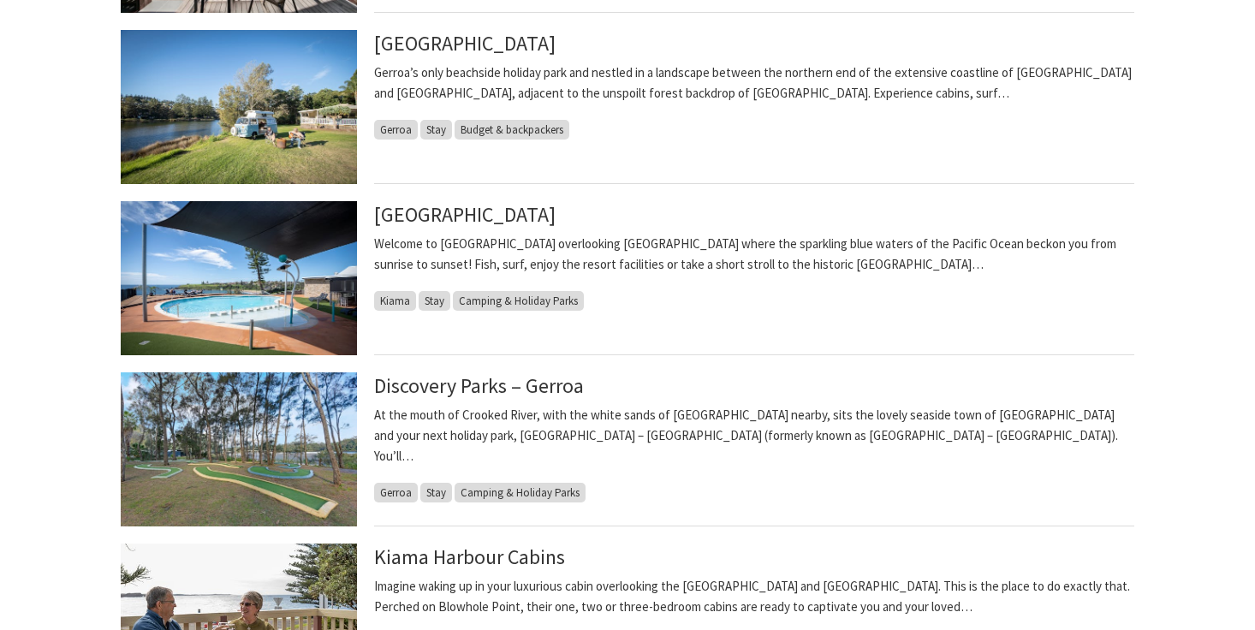
scroll to position [1180, 0]
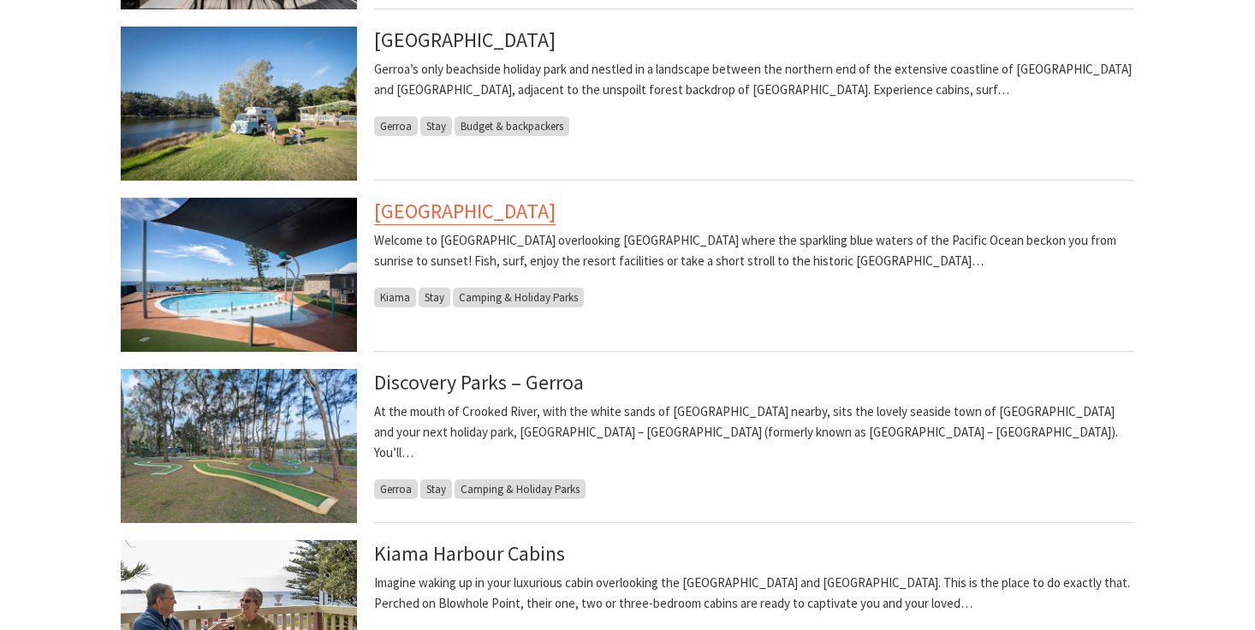
click at [476, 211] on link "Surf Beach Holiday Park" at bounding box center [464, 211] width 181 height 27
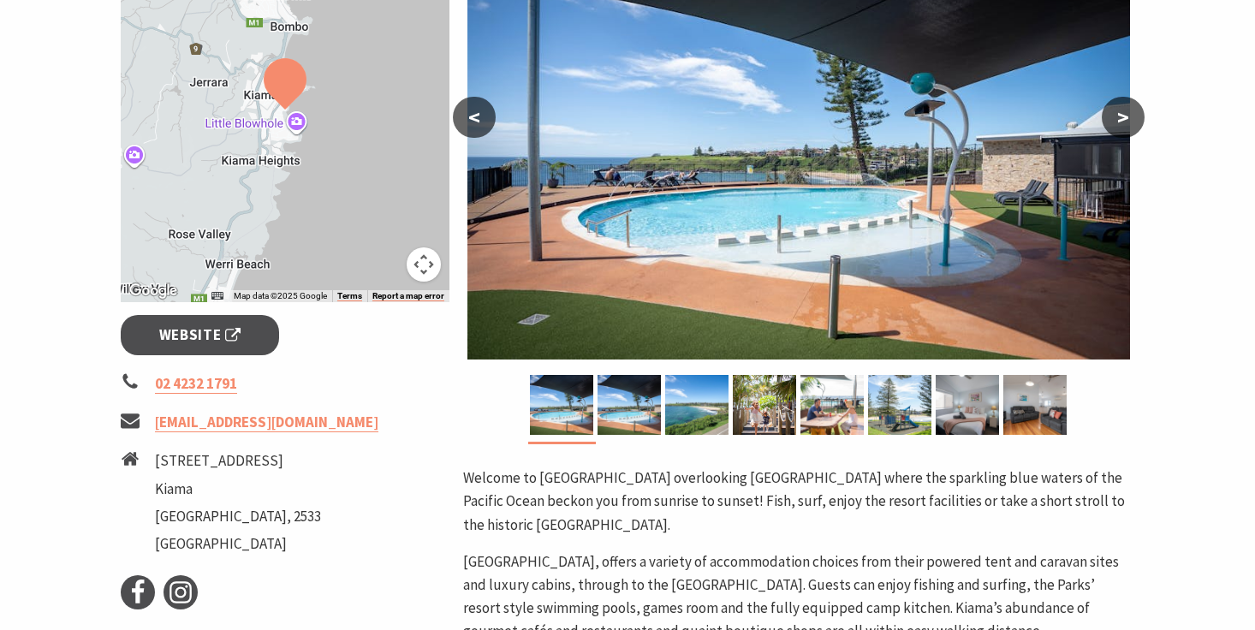
scroll to position [409, 0]
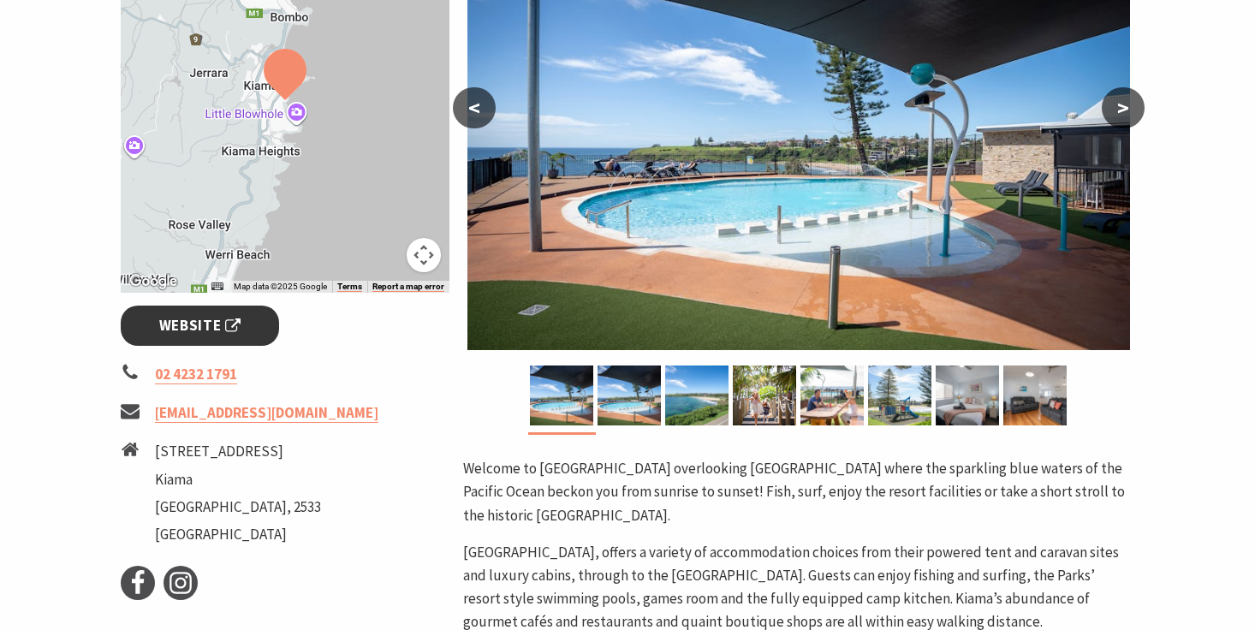
click at [194, 324] on span "Website" at bounding box center [200, 325] width 82 height 23
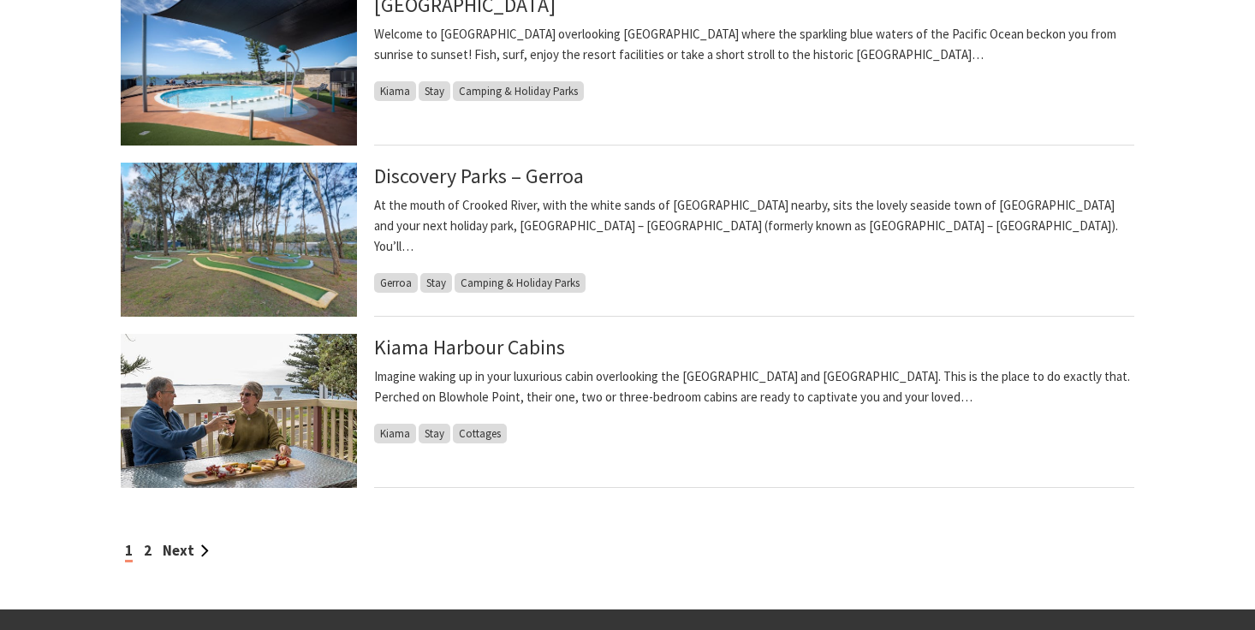
scroll to position [1388, 0]
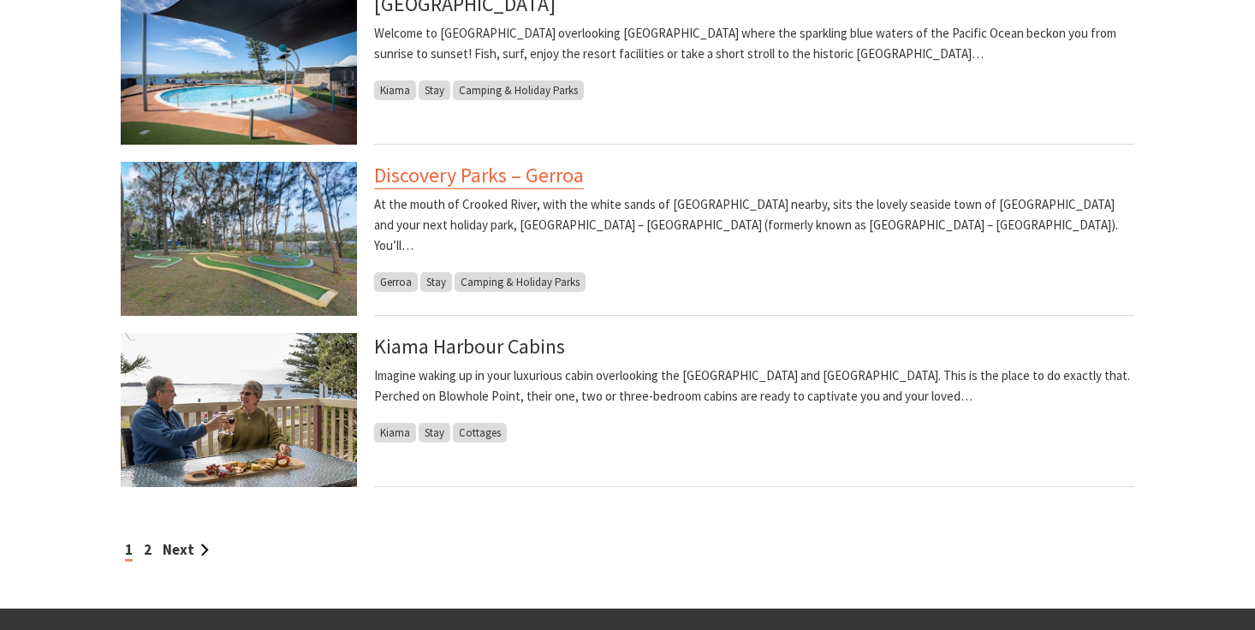
click at [419, 168] on link "Discovery Parks – Gerroa" at bounding box center [479, 175] width 210 height 27
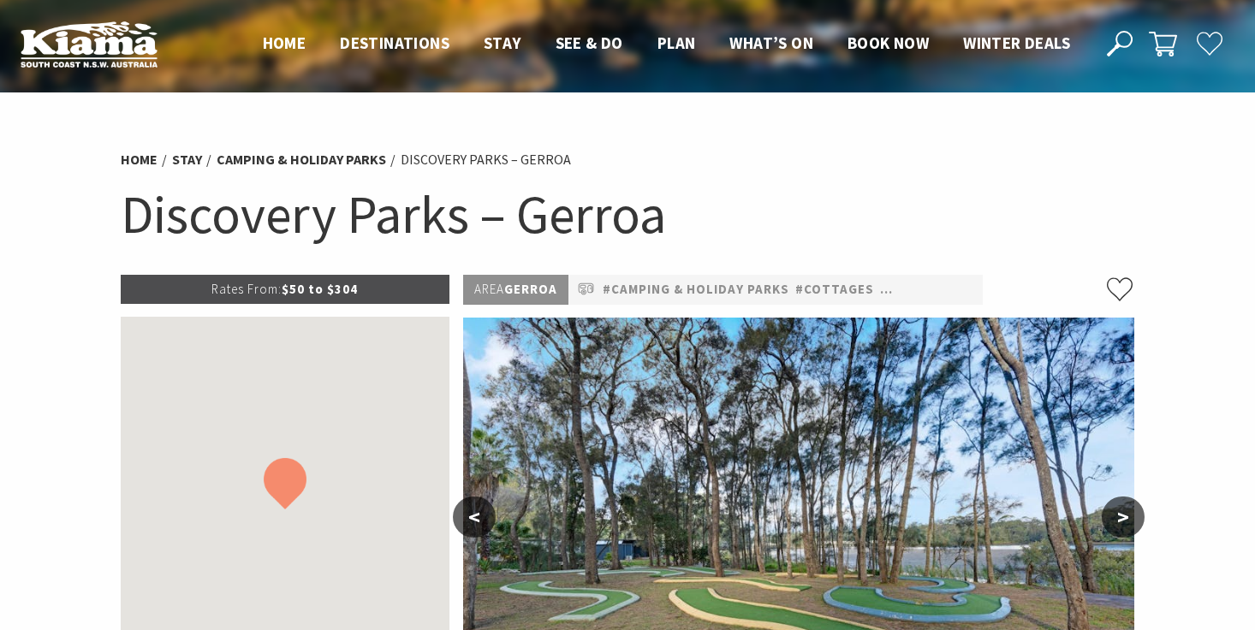
select select "3"
select select "2"
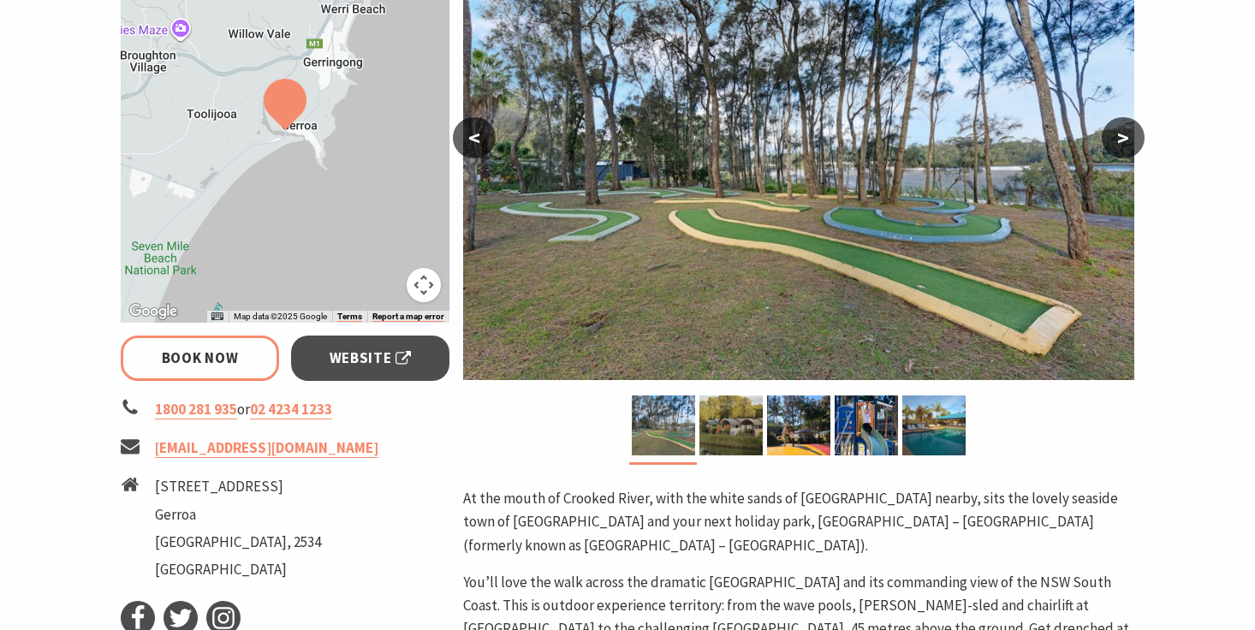
scroll to position [387, 0]
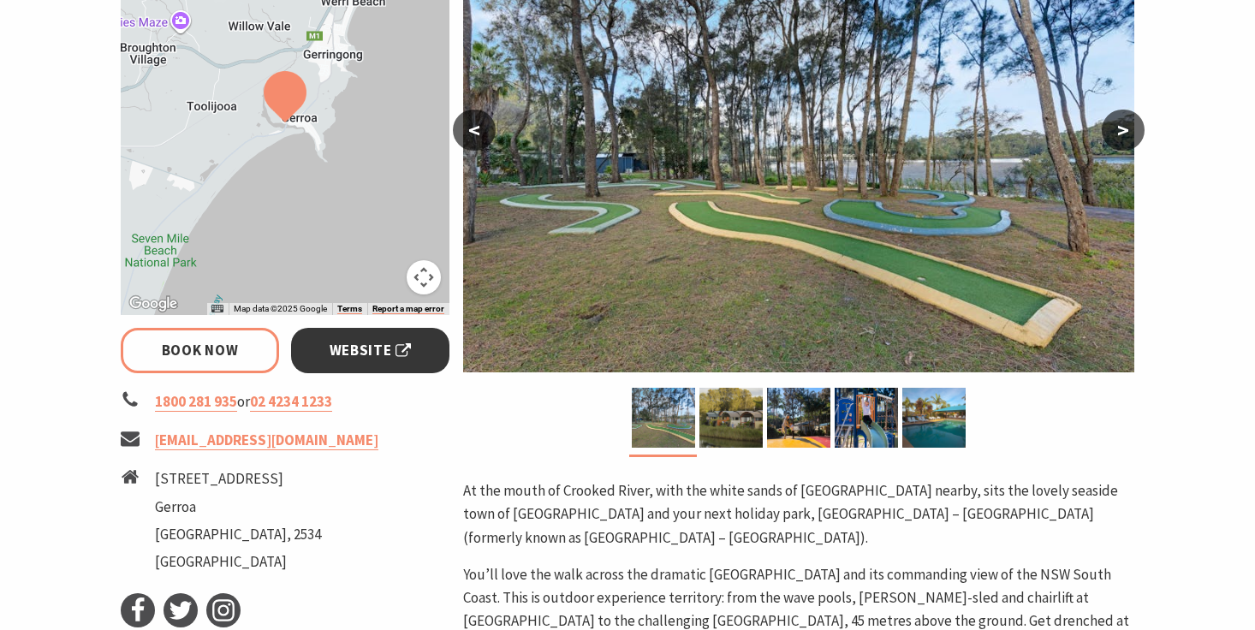
click at [344, 349] on span "Website" at bounding box center [371, 350] width 82 height 23
select select "3"
